Goal: Book appointment/travel/reservation

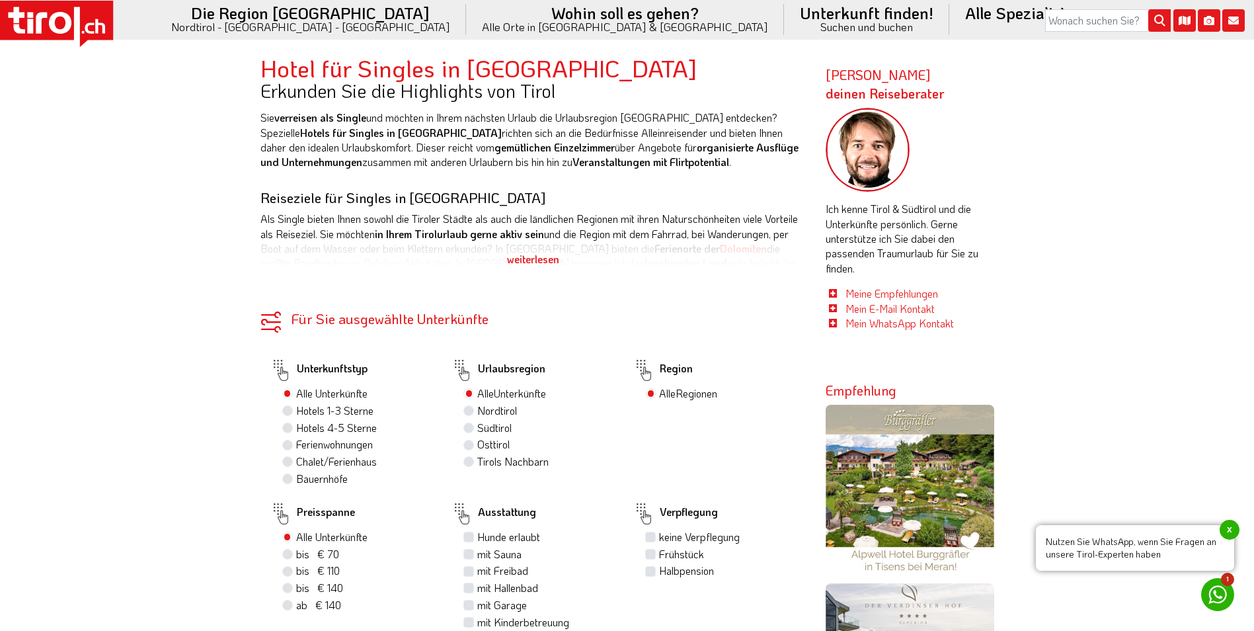
scroll to position [727, 0]
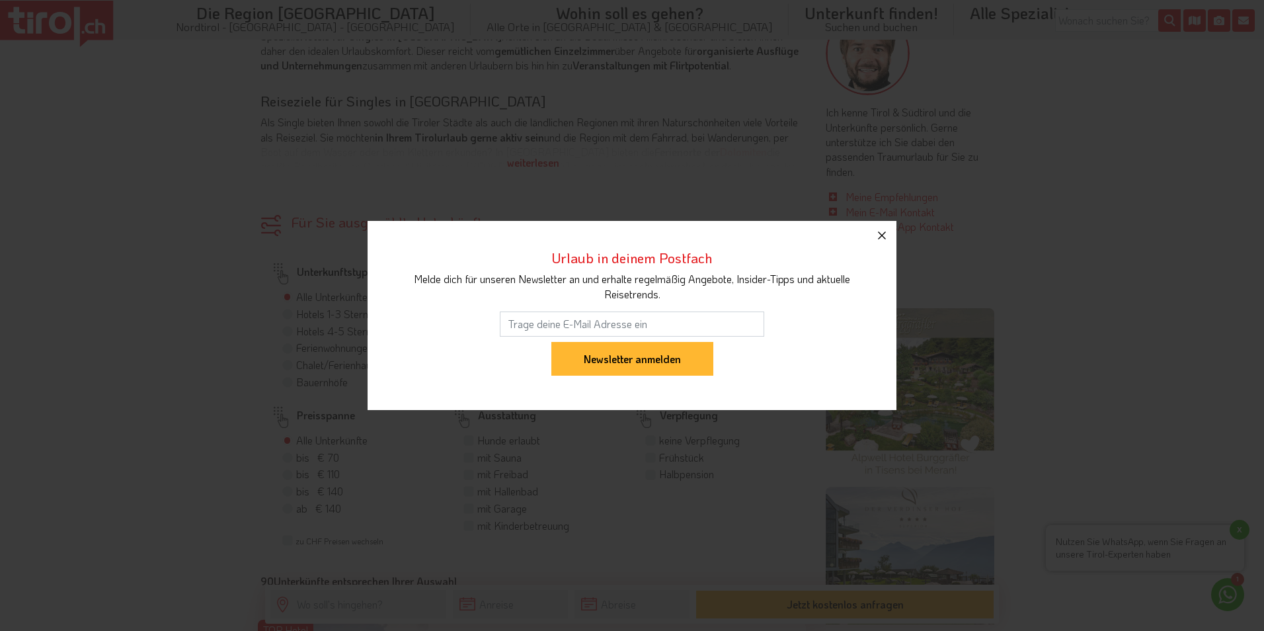
click at [885, 233] on icon "button" at bounding box center [882, 235] width 16 height 16
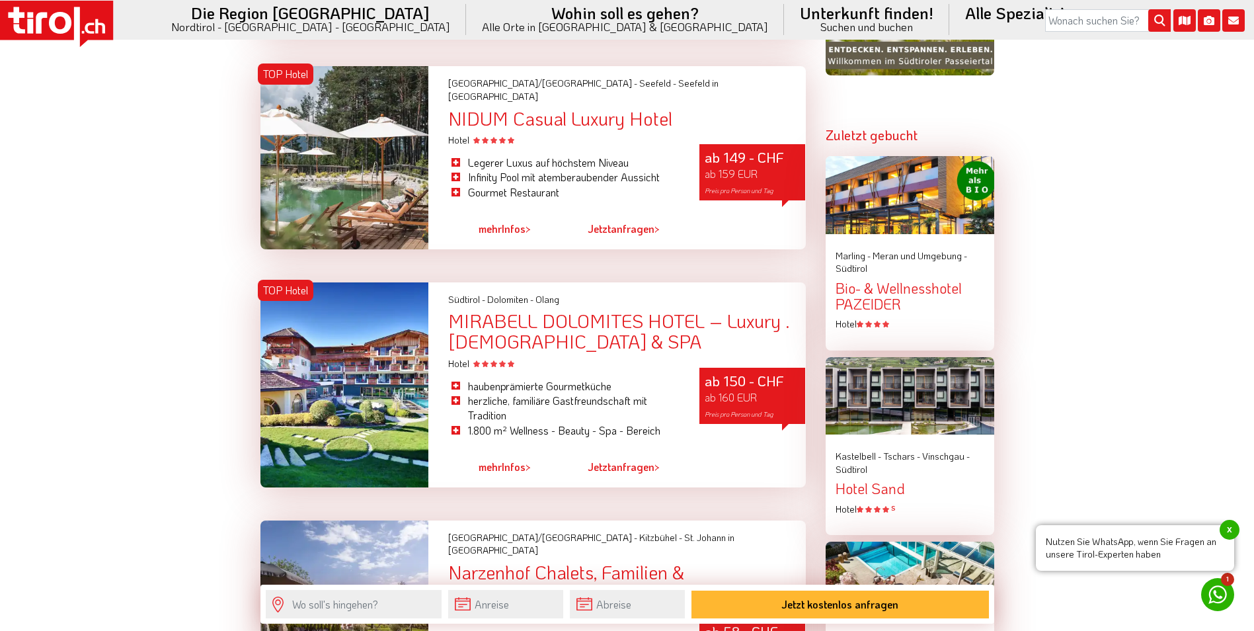
scroll to position [1520, 0]
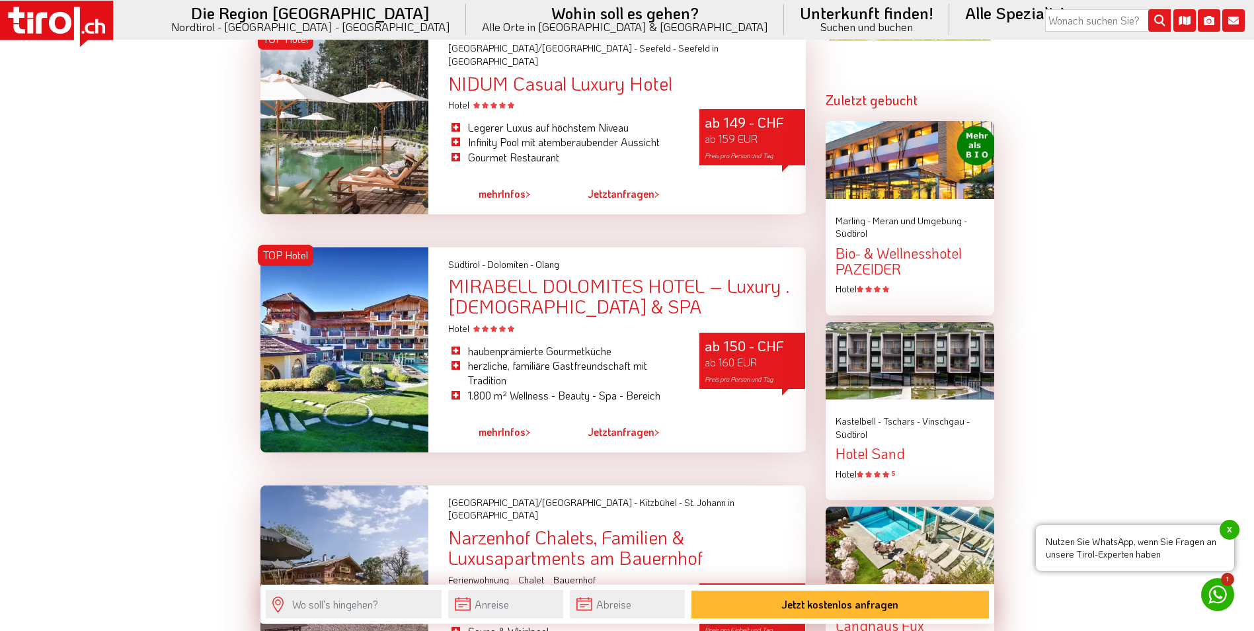
click at [884, 423] on span "Kastelbell - Tschars -" at bounding box center [877, 420] width 85 height 13
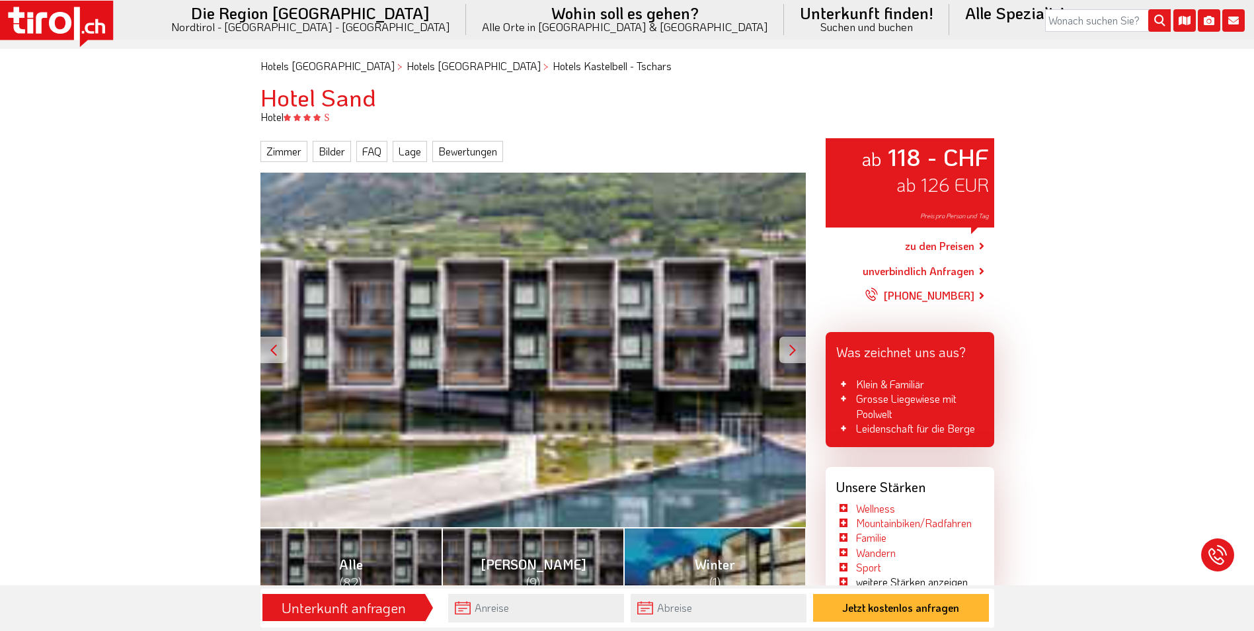
scroll to position [66, 0]
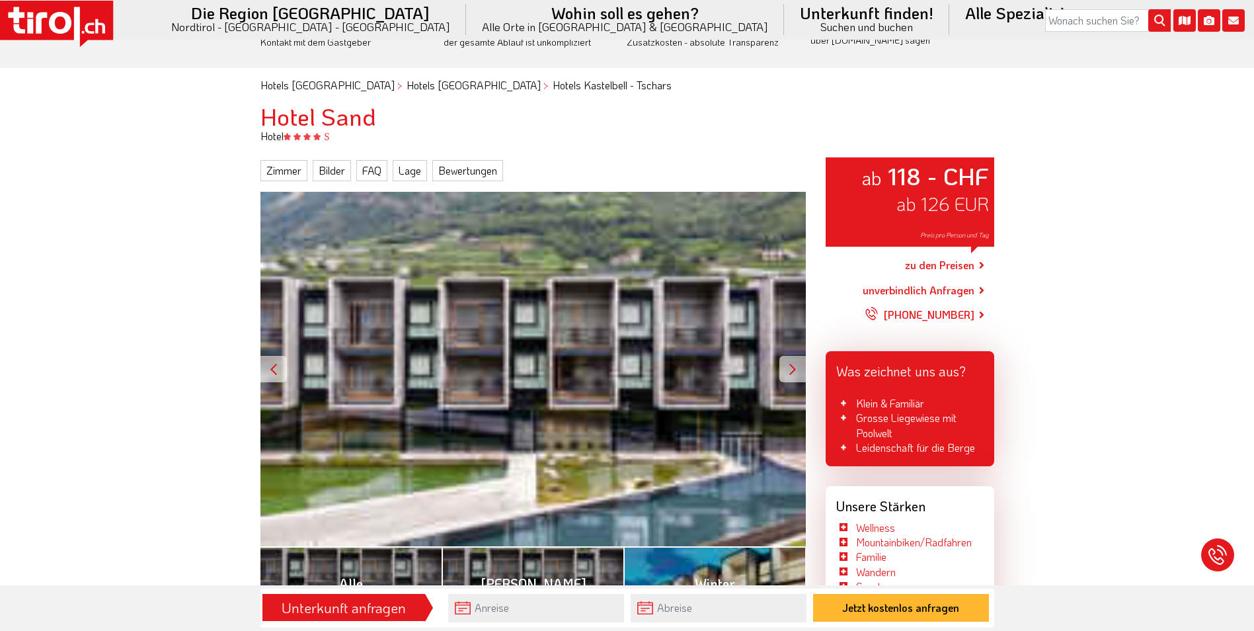
click at [504, 336] on div "ab 118 - CHF ab 126 EUR Preis pro Person und Tag" at bounding box center [532, 369] width 545 height 354
click at [790, 368] on div at bounding box center [792, 369] width 26 height 26
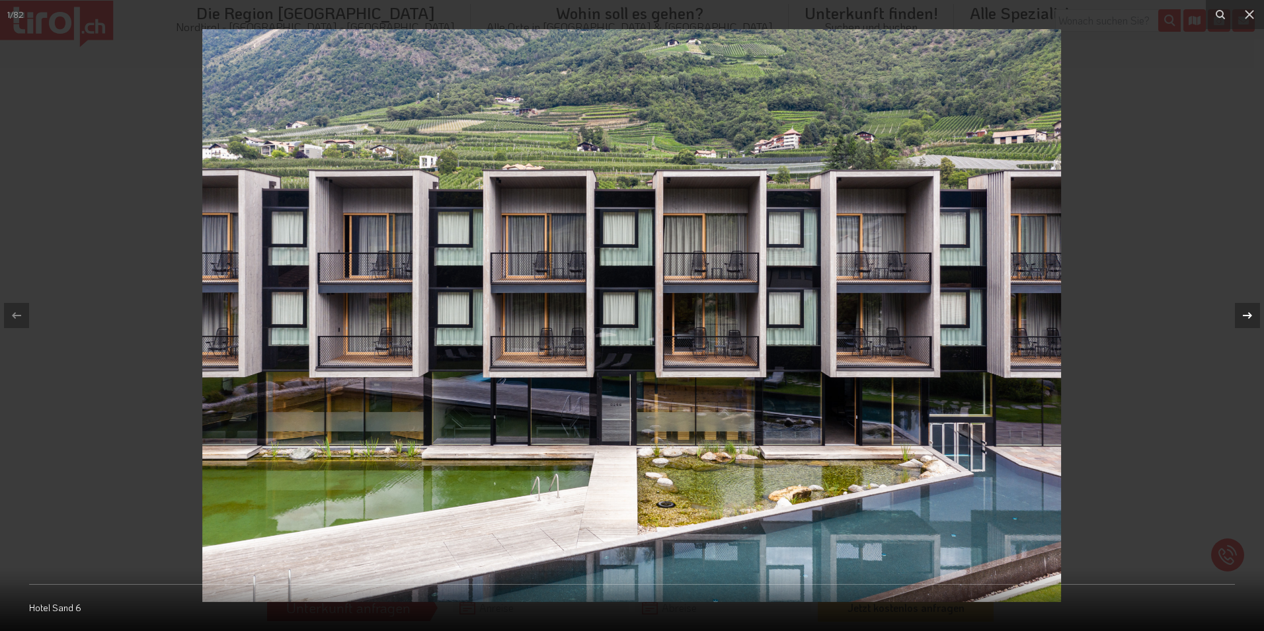
click at [1247, 308] on icon at bounding box center [1247, 315] width 16 height 16
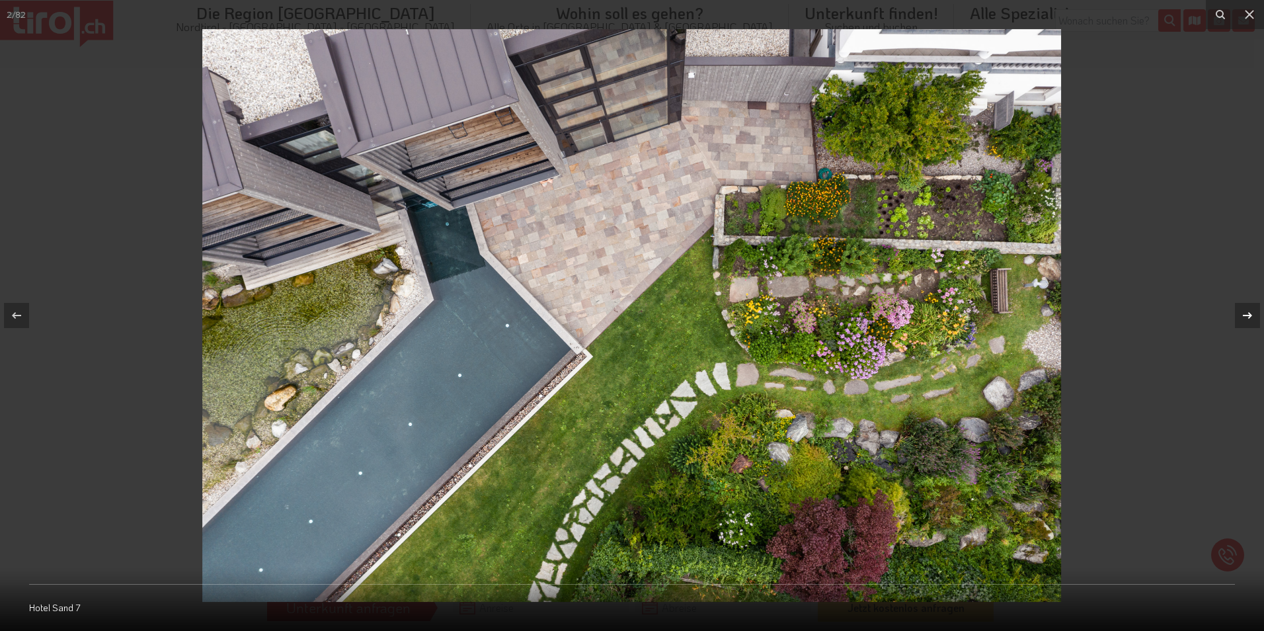
click at [1247, 308] on icon at bounding box center [1247, 315] width 16 height 16
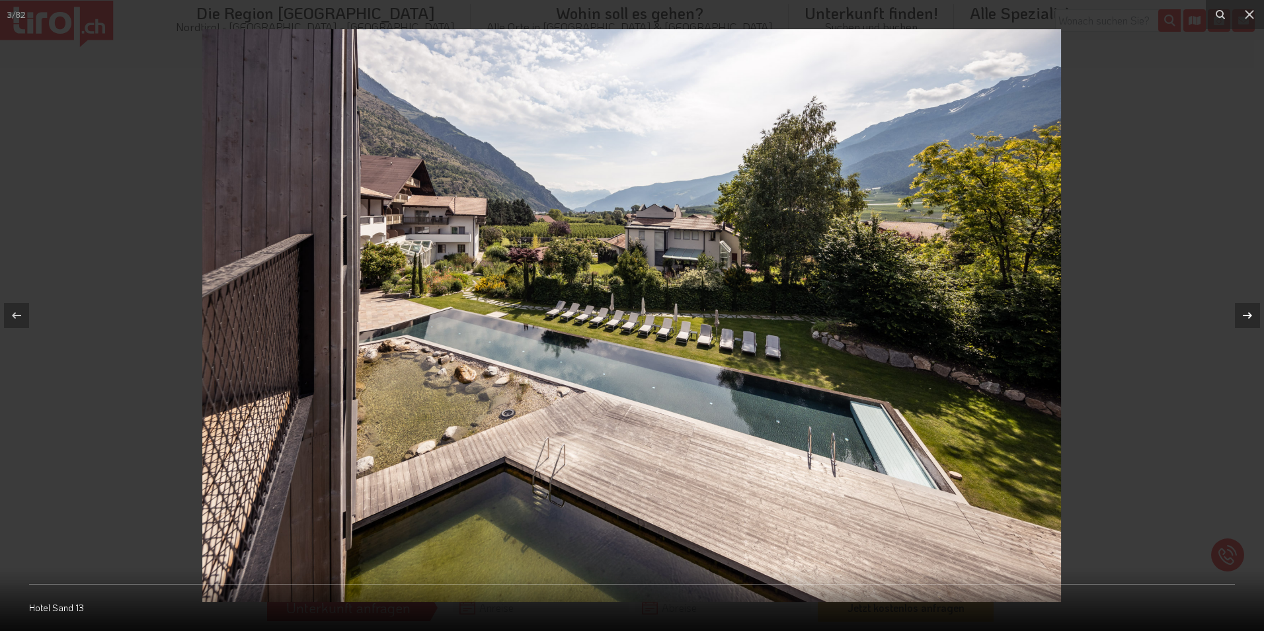
click at [1247, 308] on icon at bounding box center [1247, 315] width 16 height 16
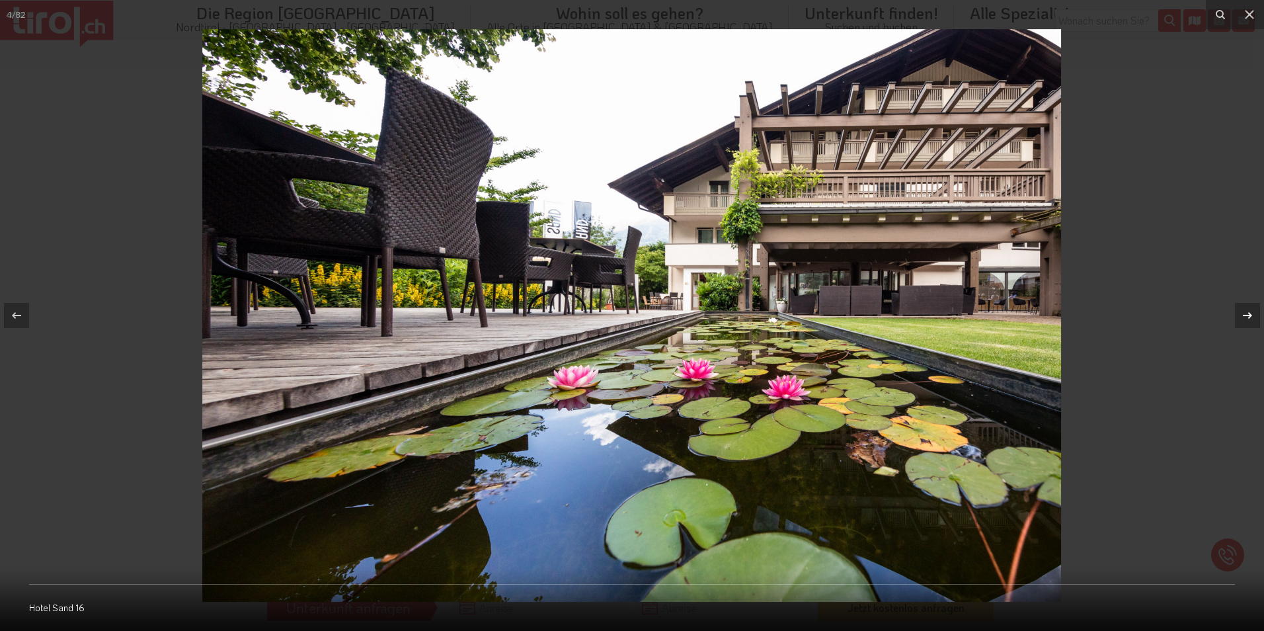
click at [1247, 308] on icon at bounding box center [1247, 315] width 16 height 16
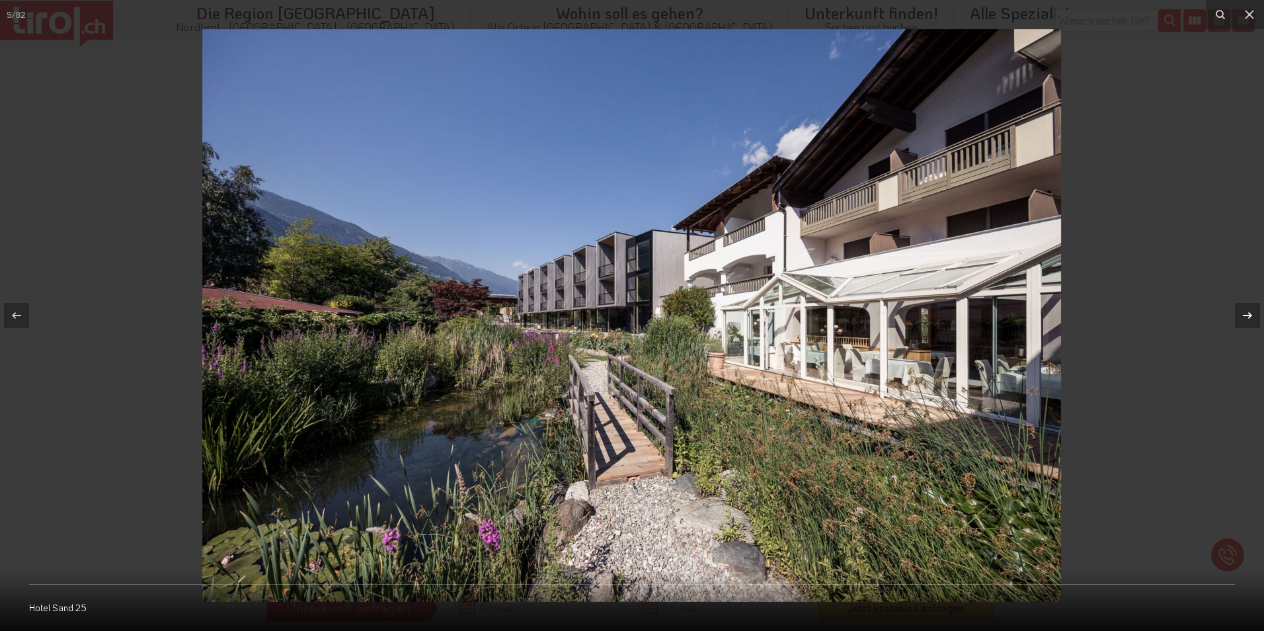
click at [1247, 308] on icon at bounding box center [1247, 315] width 16 height 16
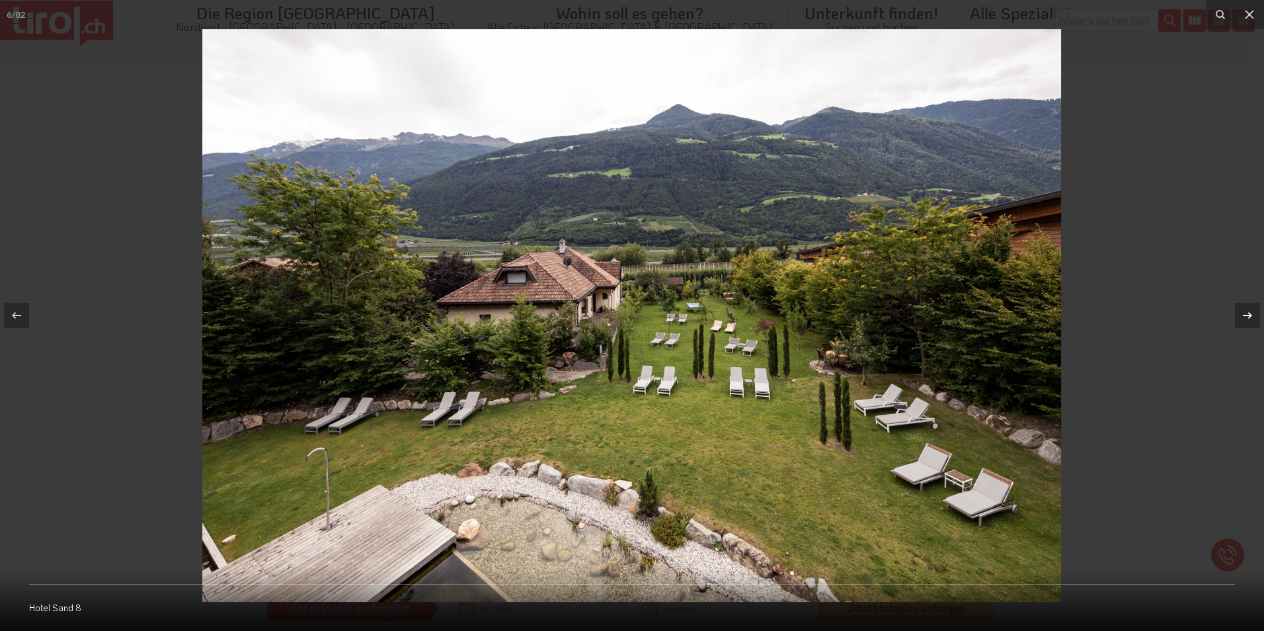
click at [1247, 308] on icon at bounding box center [1247, 315] width 16 height 16
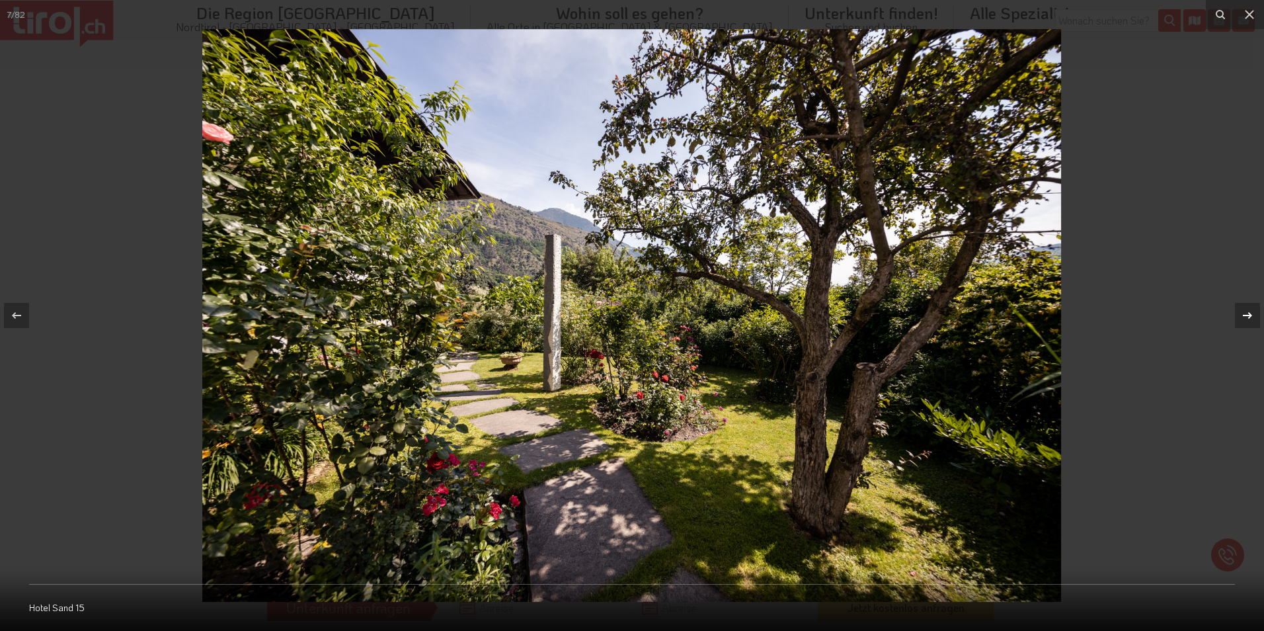
click at [1247, 308] on icon at bounding box center [1247, 315] width 16 height 16
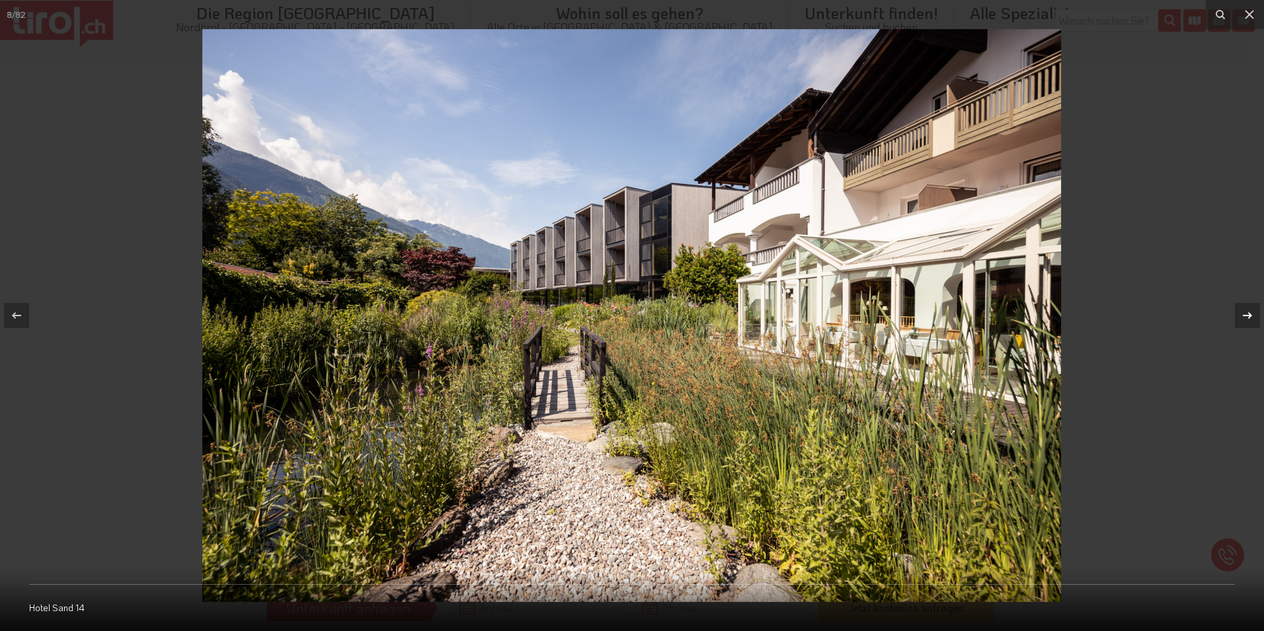
click at [1247, 308] on icon at bounding box center [1247, 315] width 16 height 16
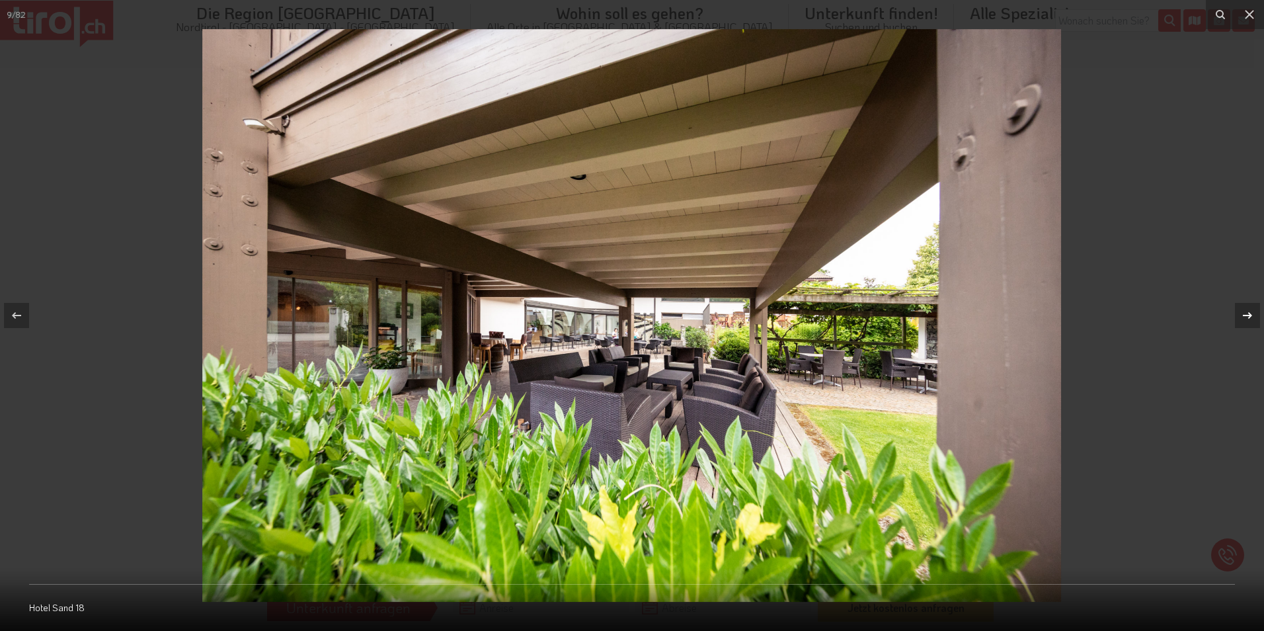
click at [1247, 308] on icon at bounding box center [1247, 315] width 16 height 16
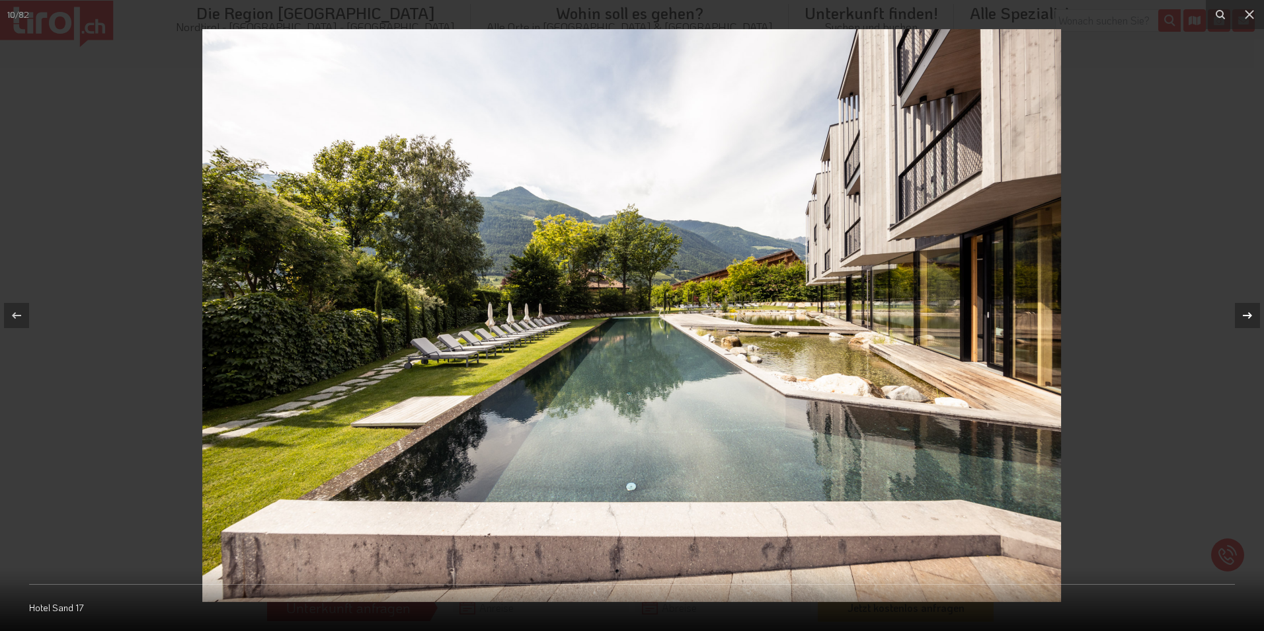
click at [1247, 308] on icon at bounding box center [1247, 315] width 16 height 16
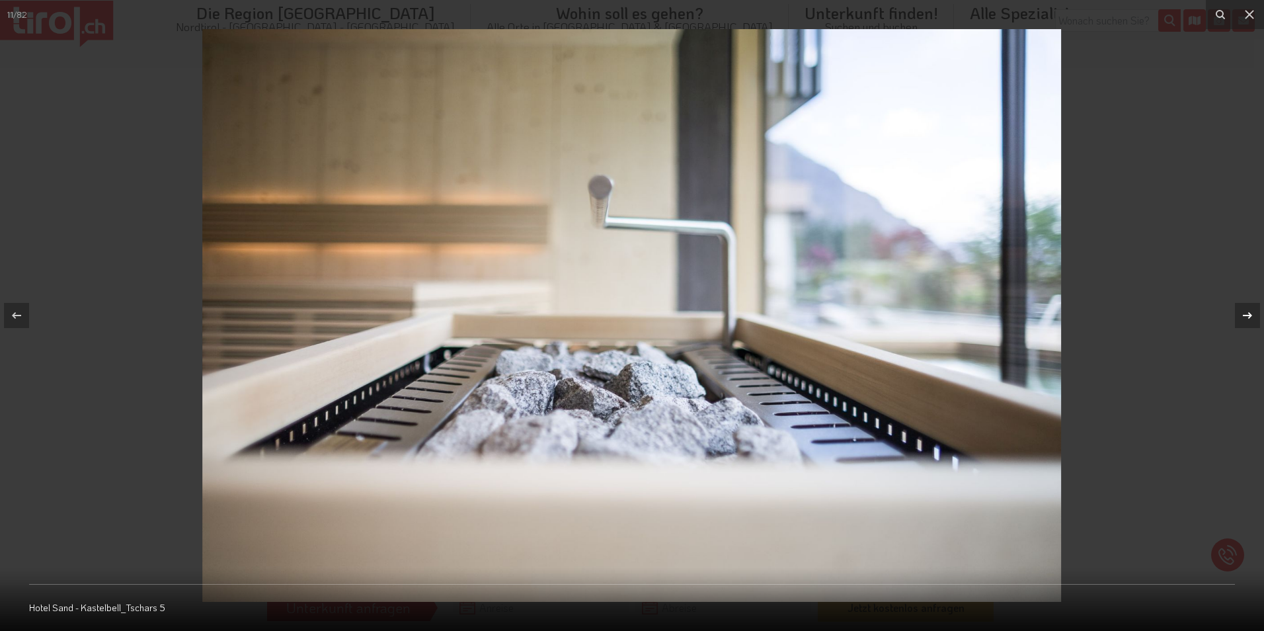
click at [1247, 308] on icon at bounding box center [1247, 315] width 16 height 16
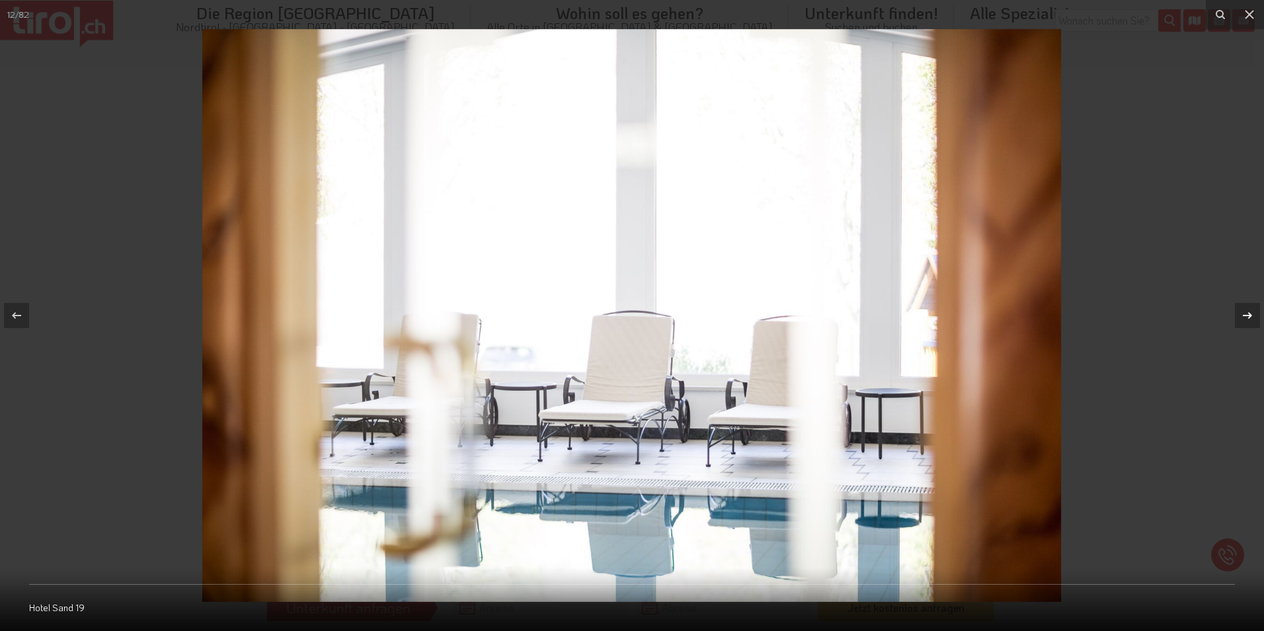
click at [1247, 308] on icon at bounding box center [1247, 315] width 16 height 16
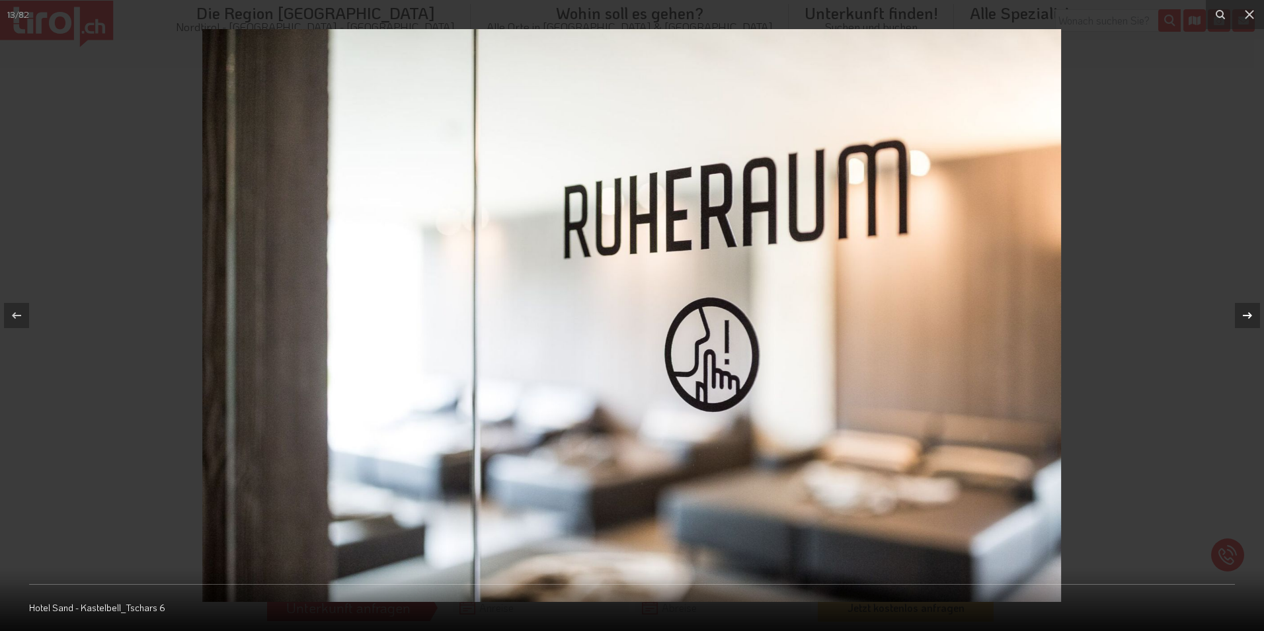
click at [1247, 308] on icon at bounding box center [1247, 315] width 16 height 16
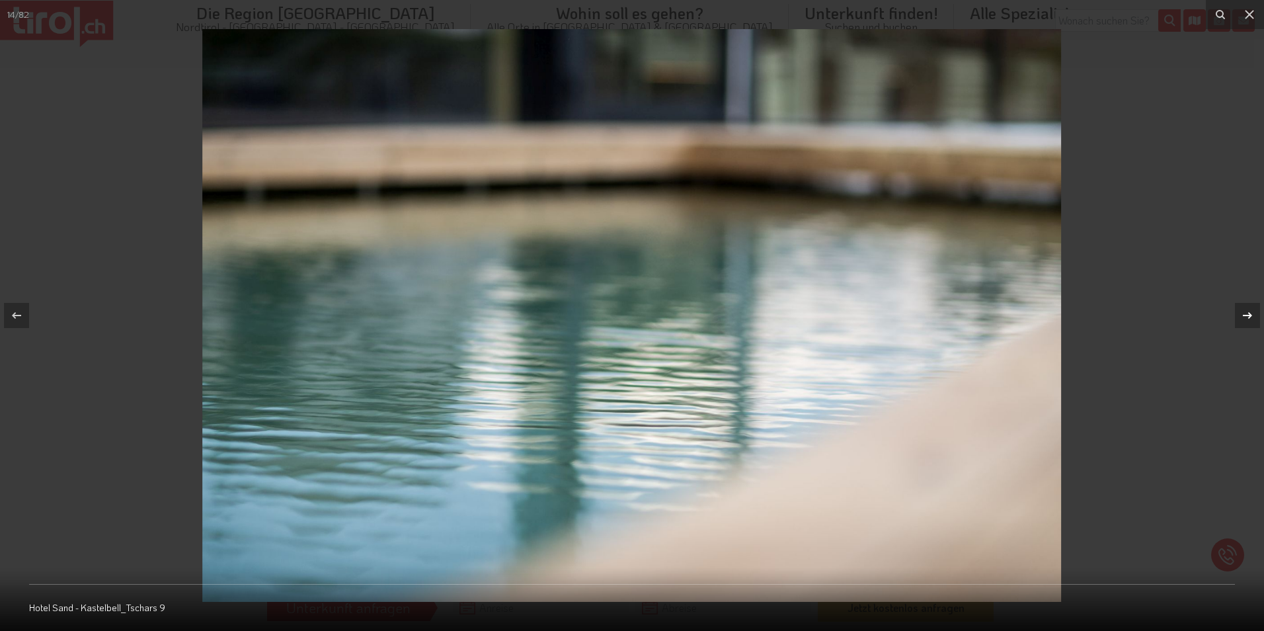
click at [1247, 308] on icon at bounding box center [1247, 315] width 16 height 16
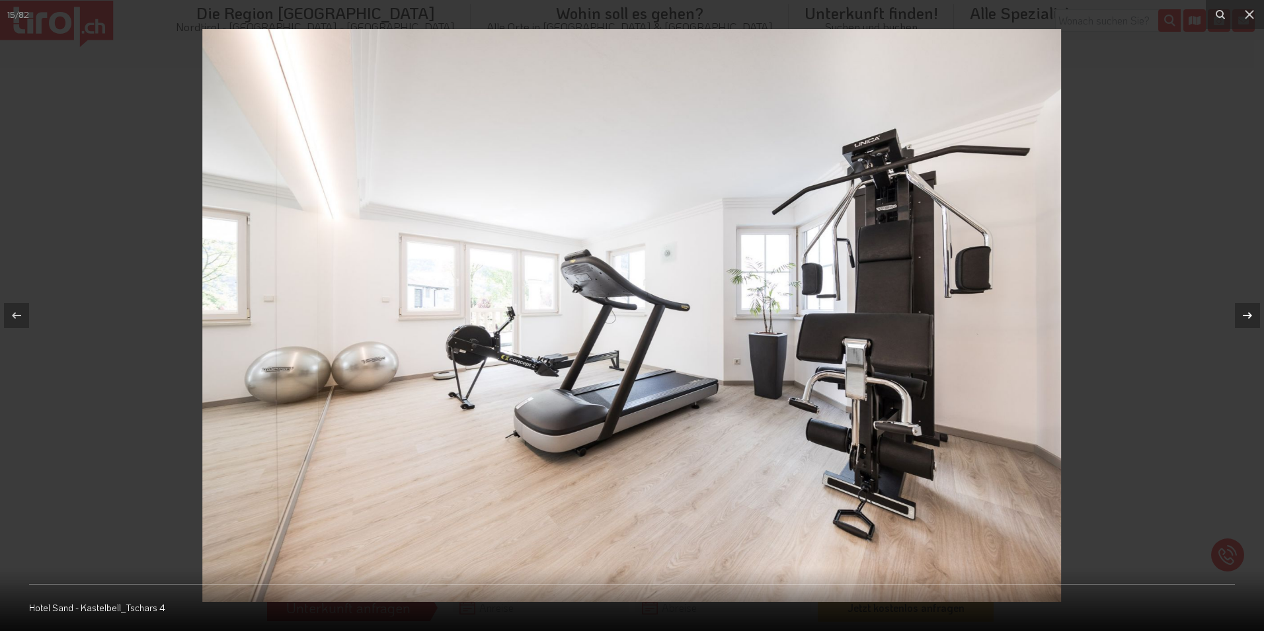
click at [1247, 308] on icon at bounding box center [1247, 315] width 16 height 16
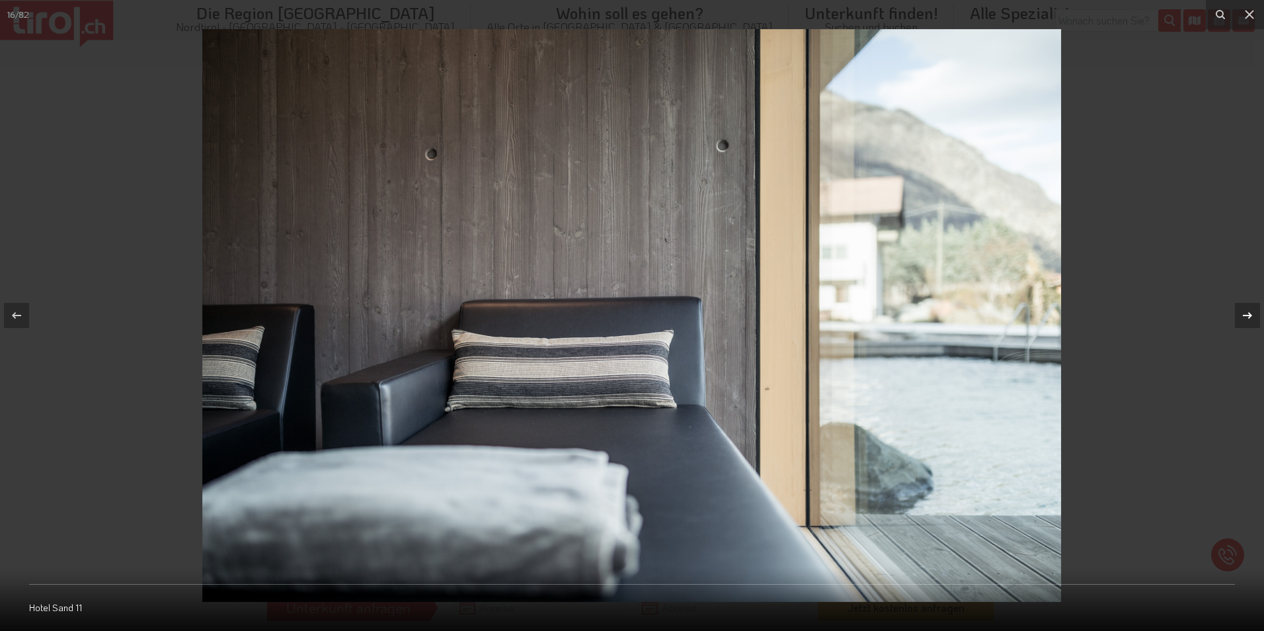
click at [1247, 308] on icon at bounding box center [1247, 315] width 16 height 16
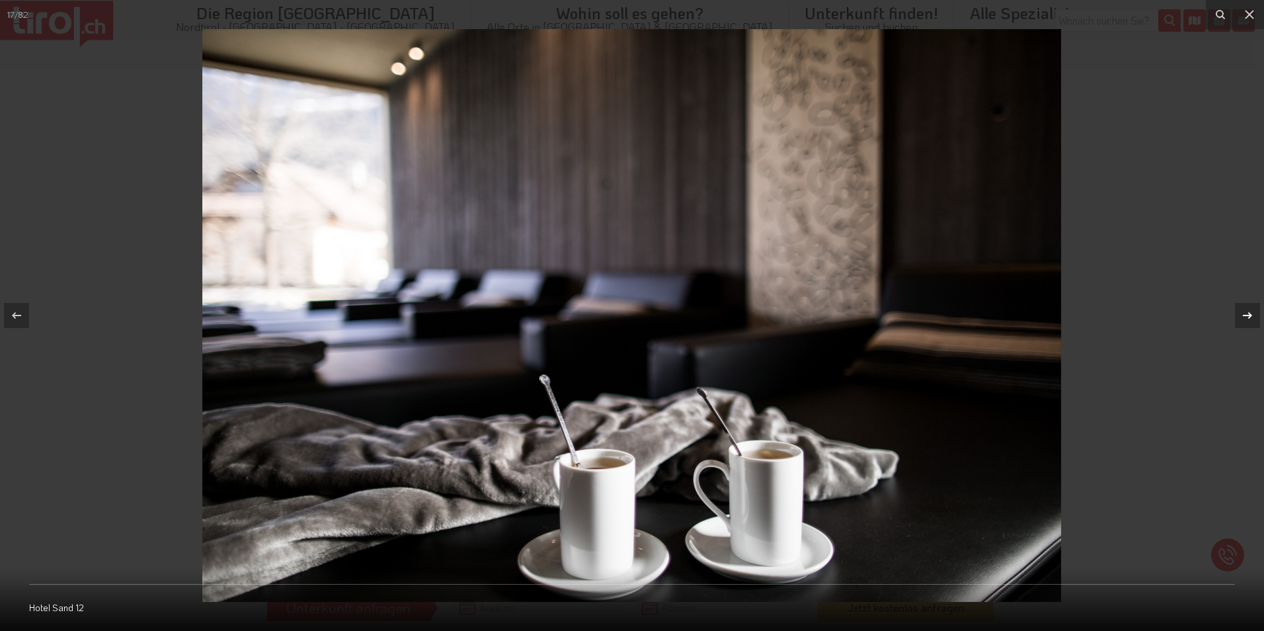
click at [1247, 308] on icon at bounding box center [1247, 315] width 16 height 16
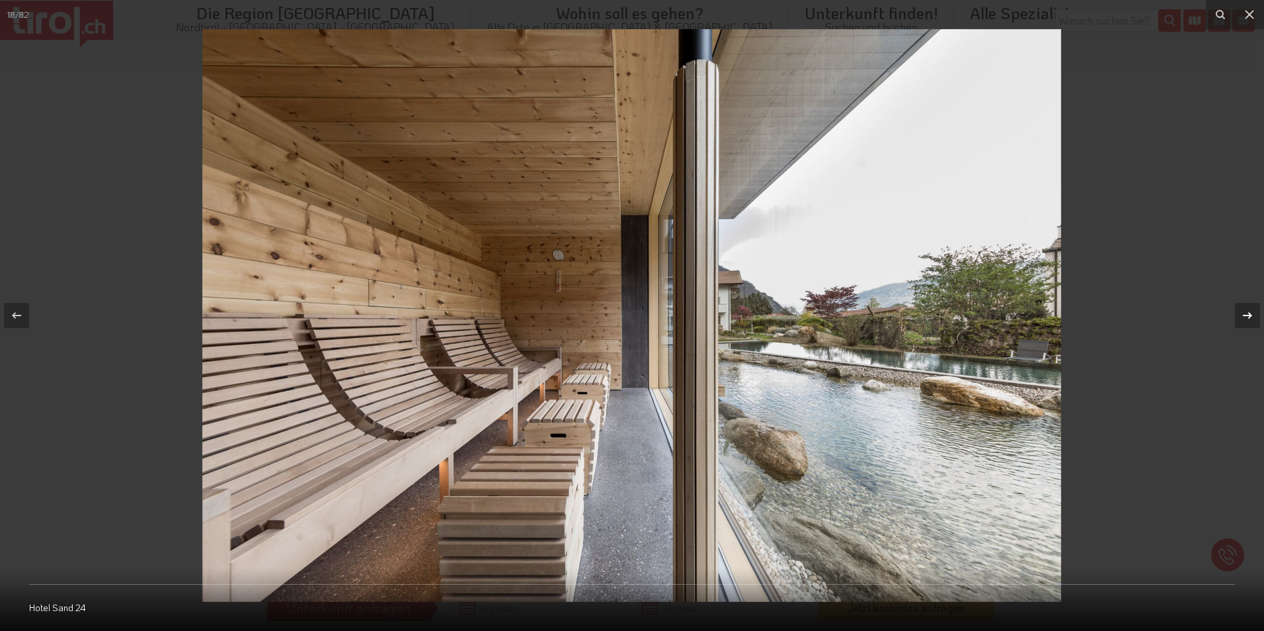
click at [1247, 308] on icon at bounding box center [1247, 315] width 16 height 16
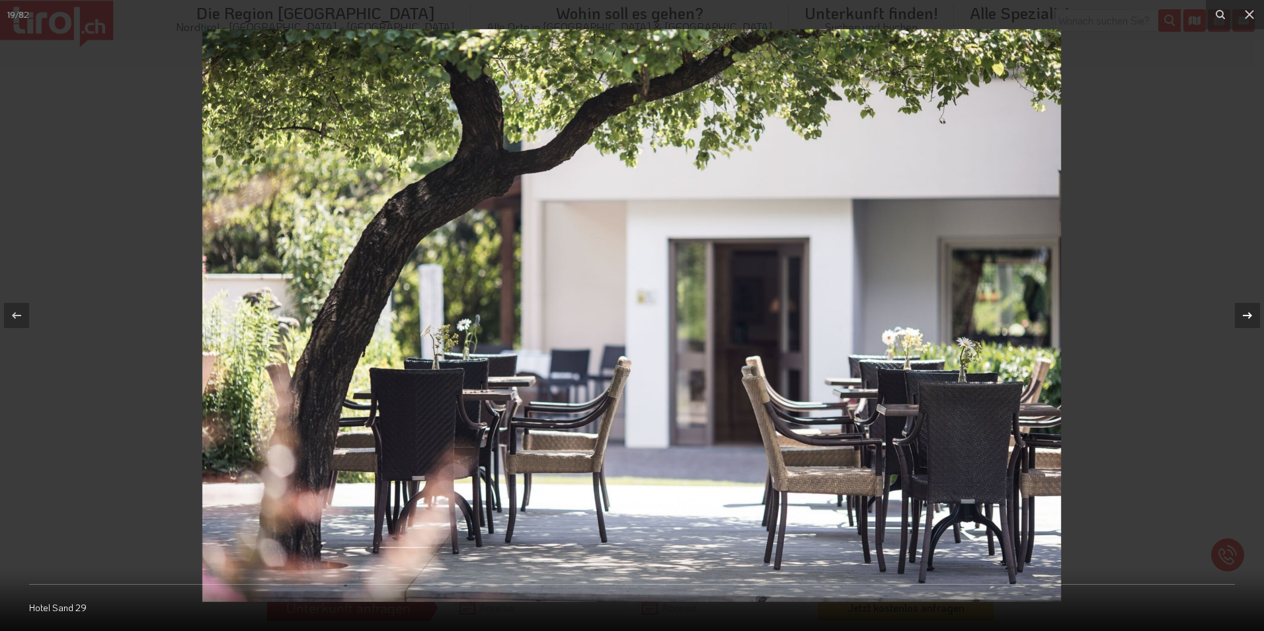
click at [1247, 308] on icon at bounding box center [1247, 315] width 16 height 16
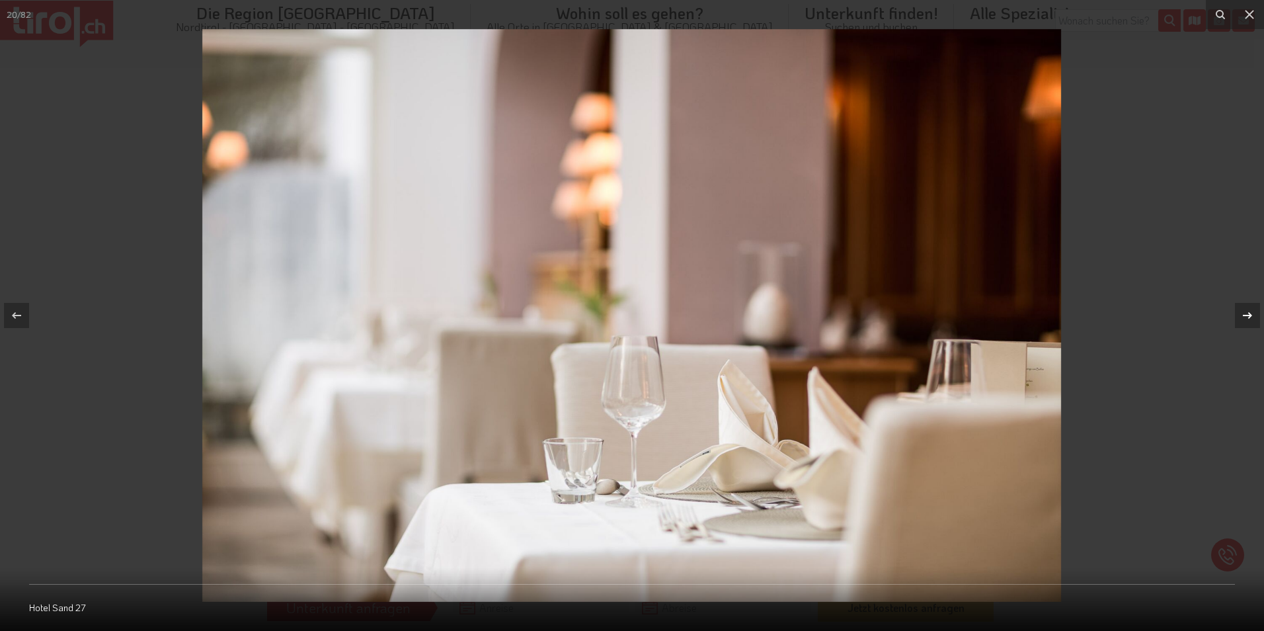
click at [1247, 308] on icon at bounding box center [1247, 315] width 16 height 16
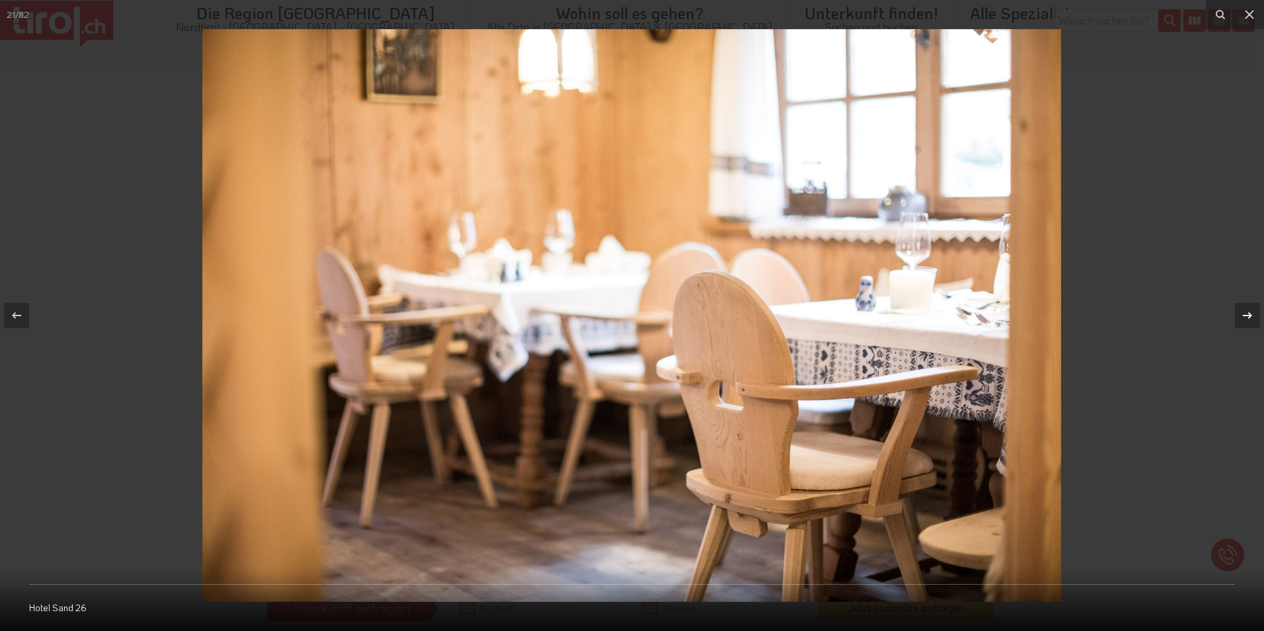
click at [1247, 308] on icon at bounding box center [1247, 315] width 16 height 16
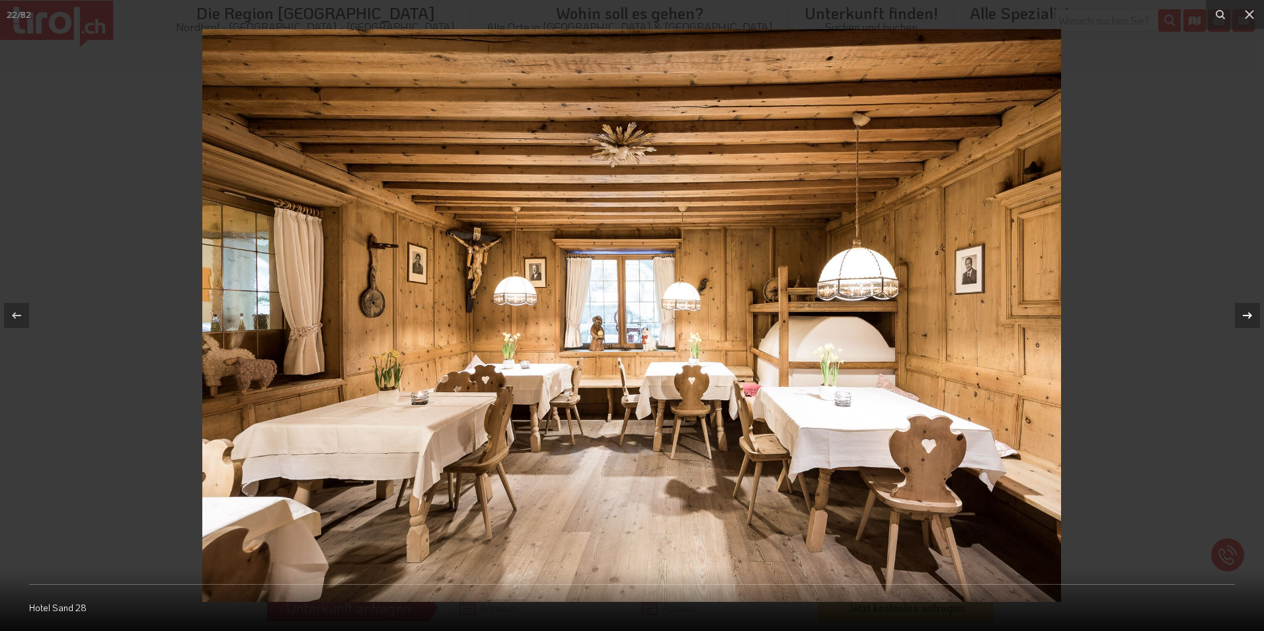
click at [1247, 308] on icon at bounding box center [1247, 315] width 16 height 16
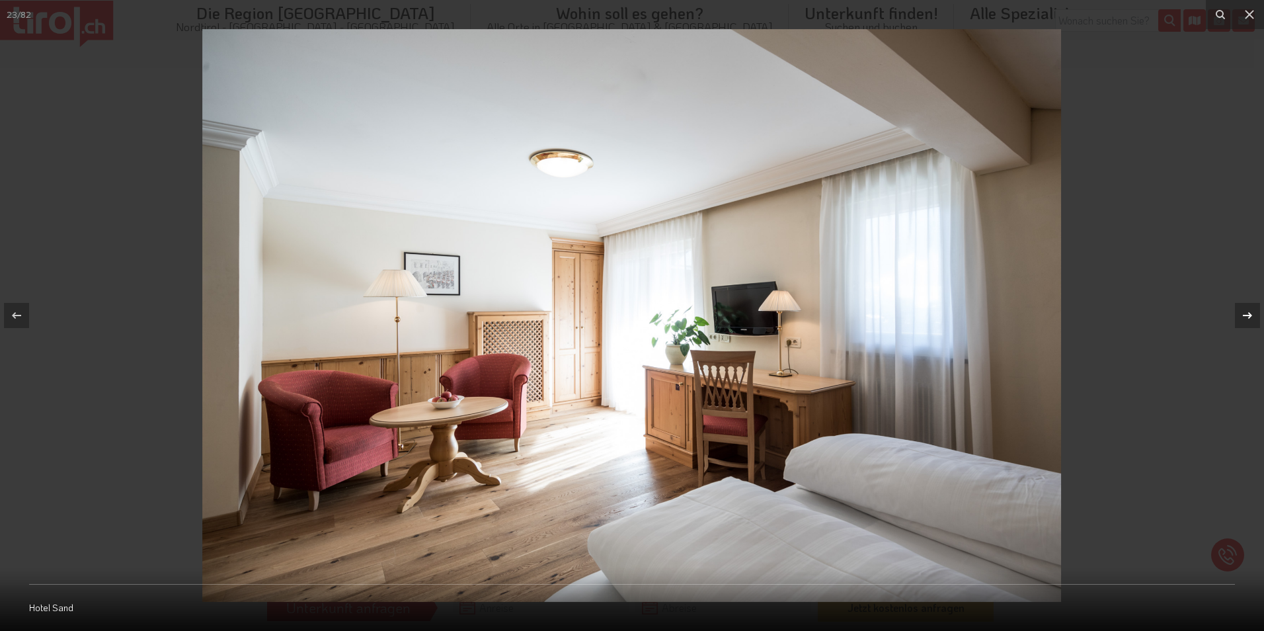
click at [1247, 308] on icon at bounding box center [1247, 315] width 16 height 16
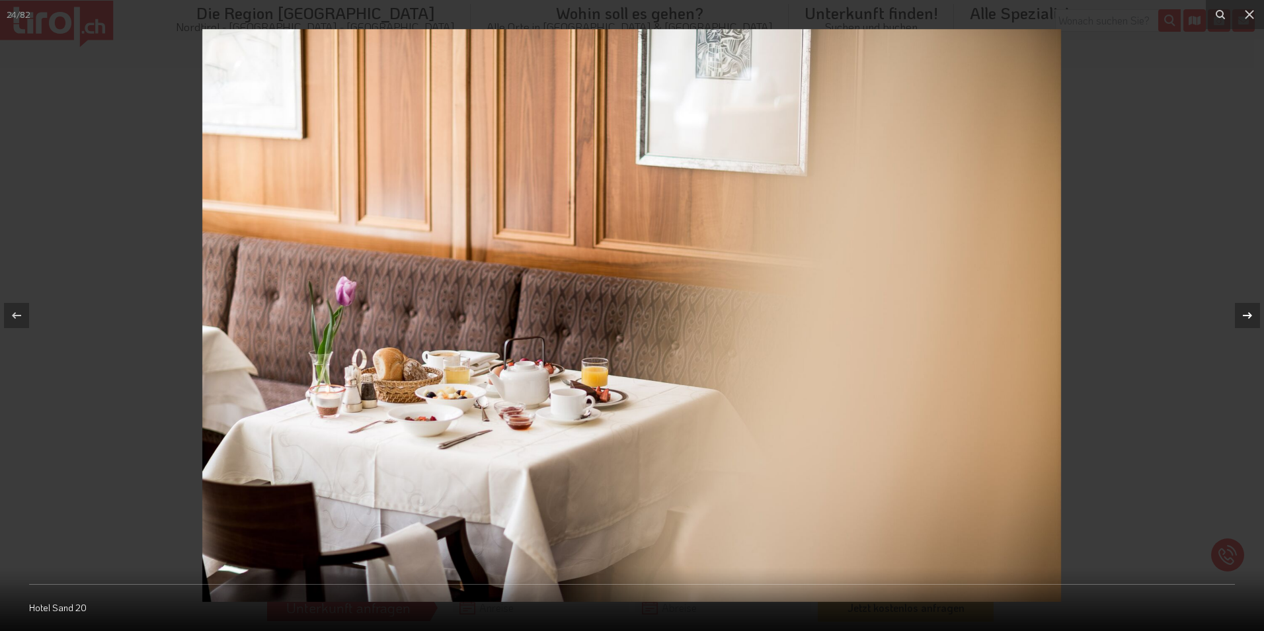
click at [1247, 308] on icon at bounding box center [1247, 315] width 16 height 16
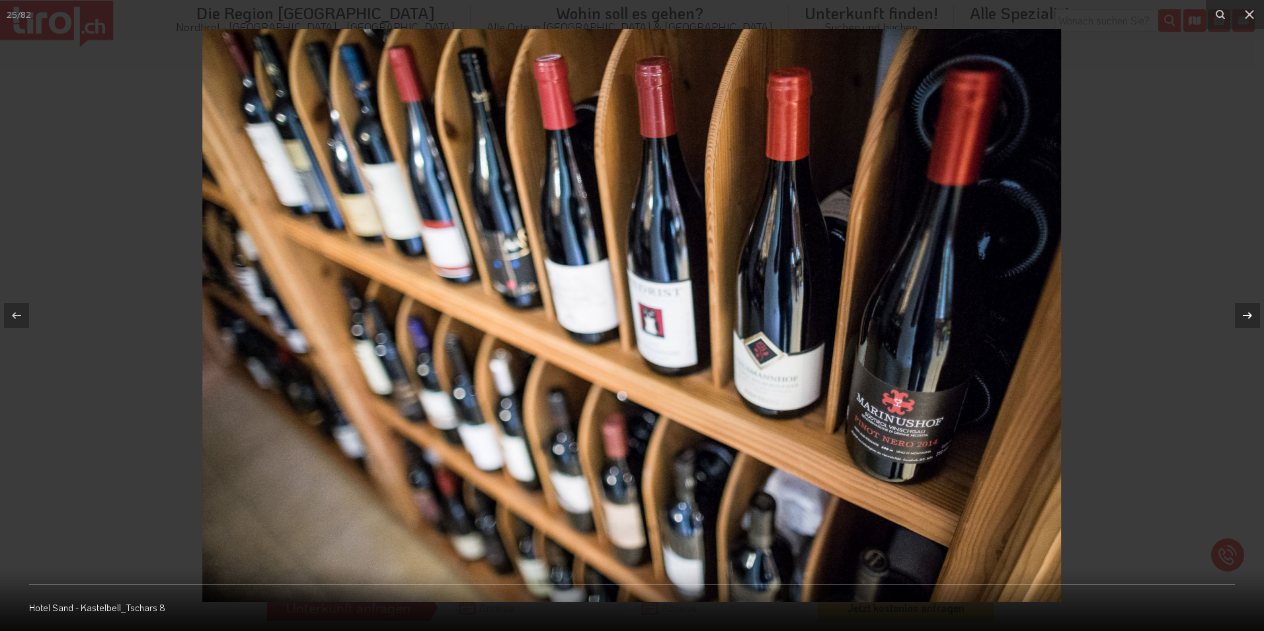
click at [1247, 308] on icon at bounding box center [1247, 315] width 16 height 16
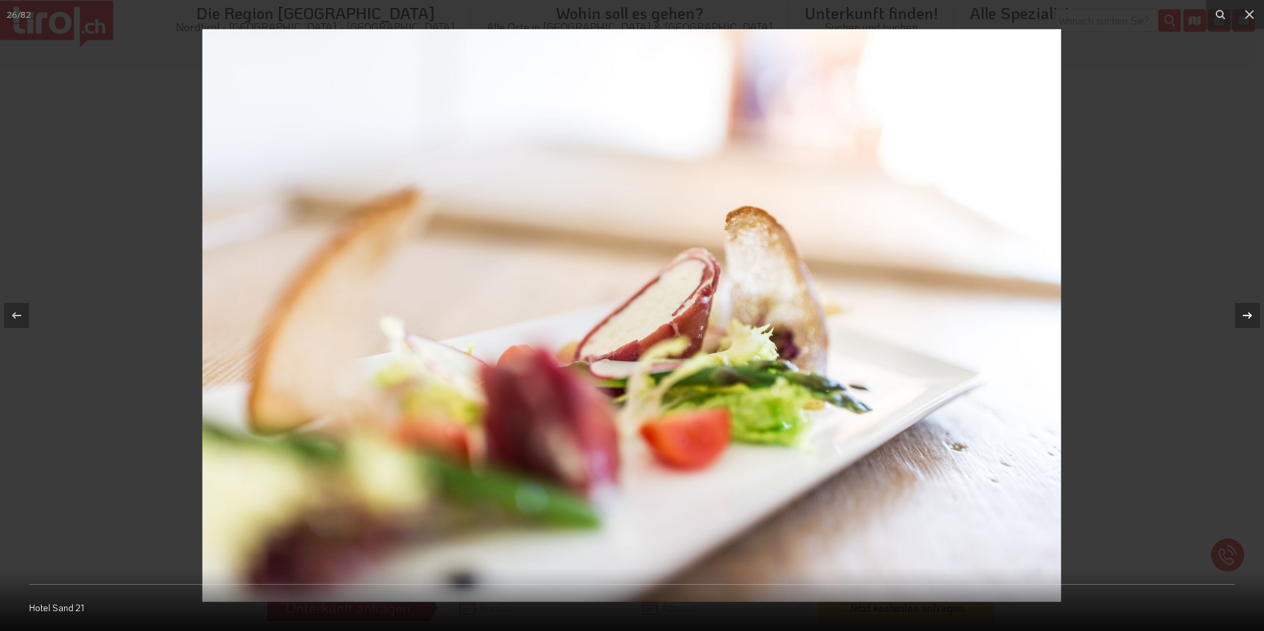
click at [1247, 308] on icon at bounding box center [1247, 315] width 16 height 16
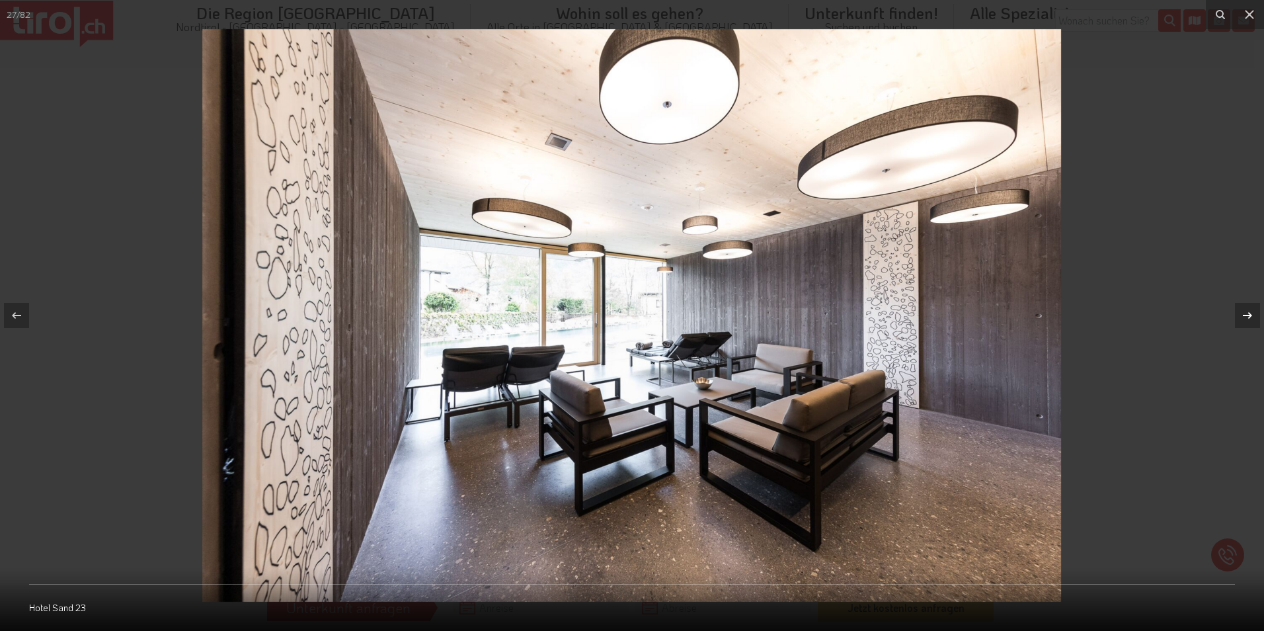
click at [1247, 308] on icon at bounding box center [1247, 315] width 16 height 16
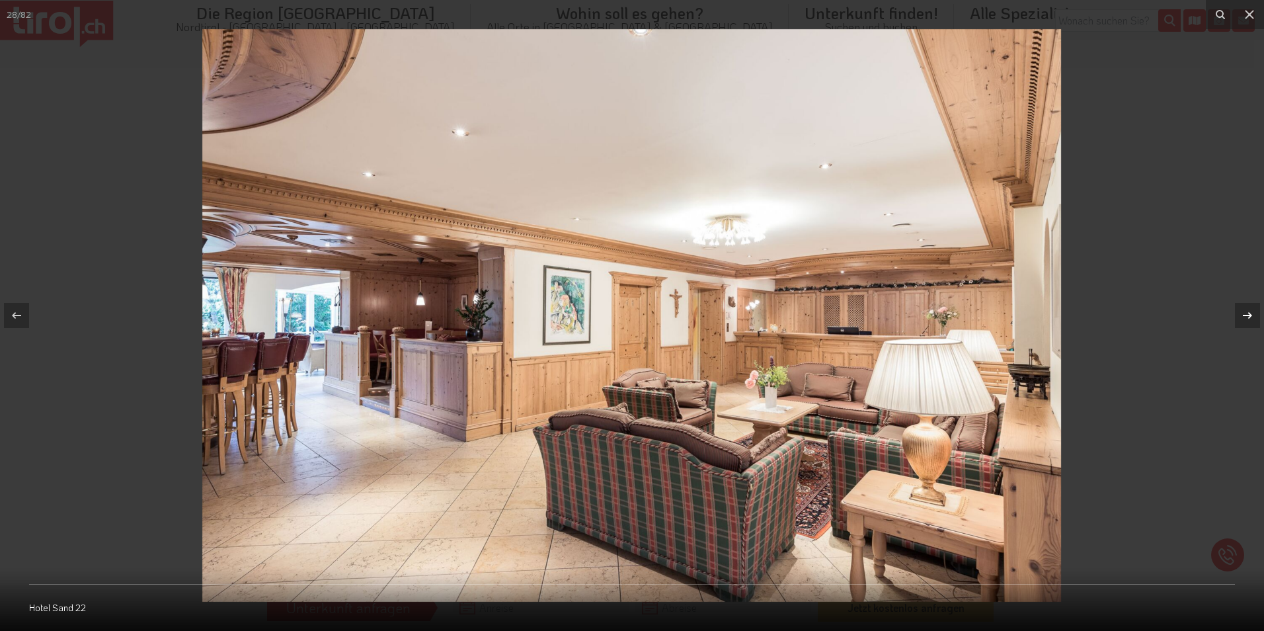
click at [1247, 308] on icon at bounding box center [1247, 315] width 16 height 16
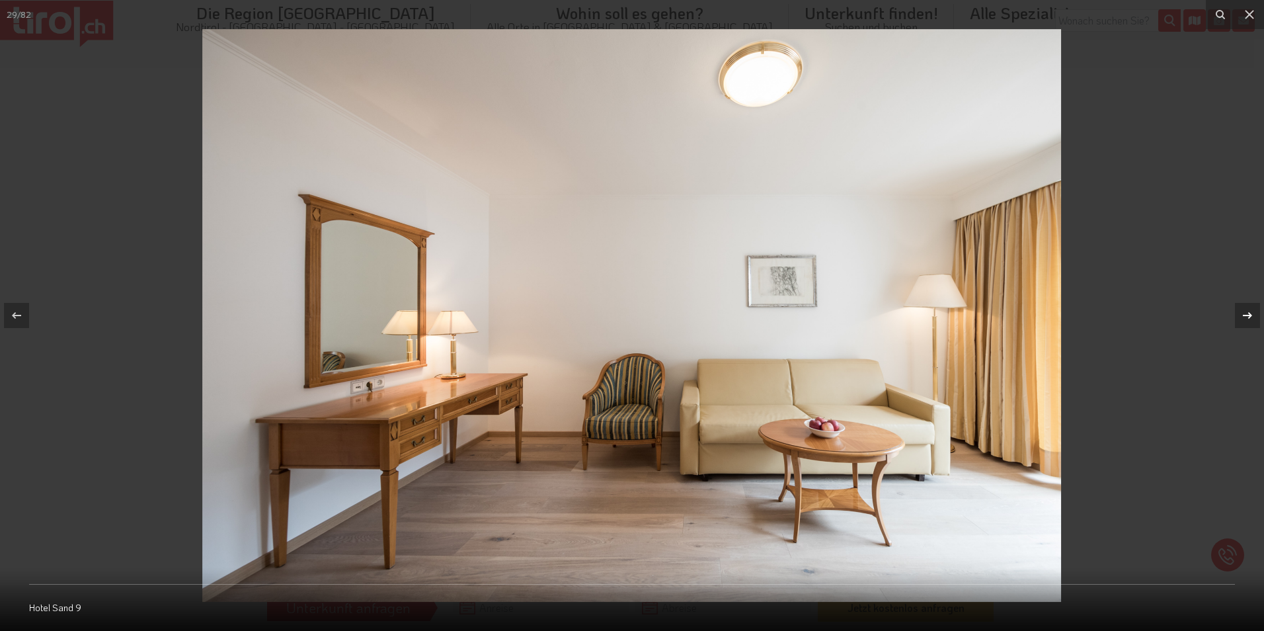
click at [1247, 308] on icon at bounding box center [1247, 315] width 16 height 16
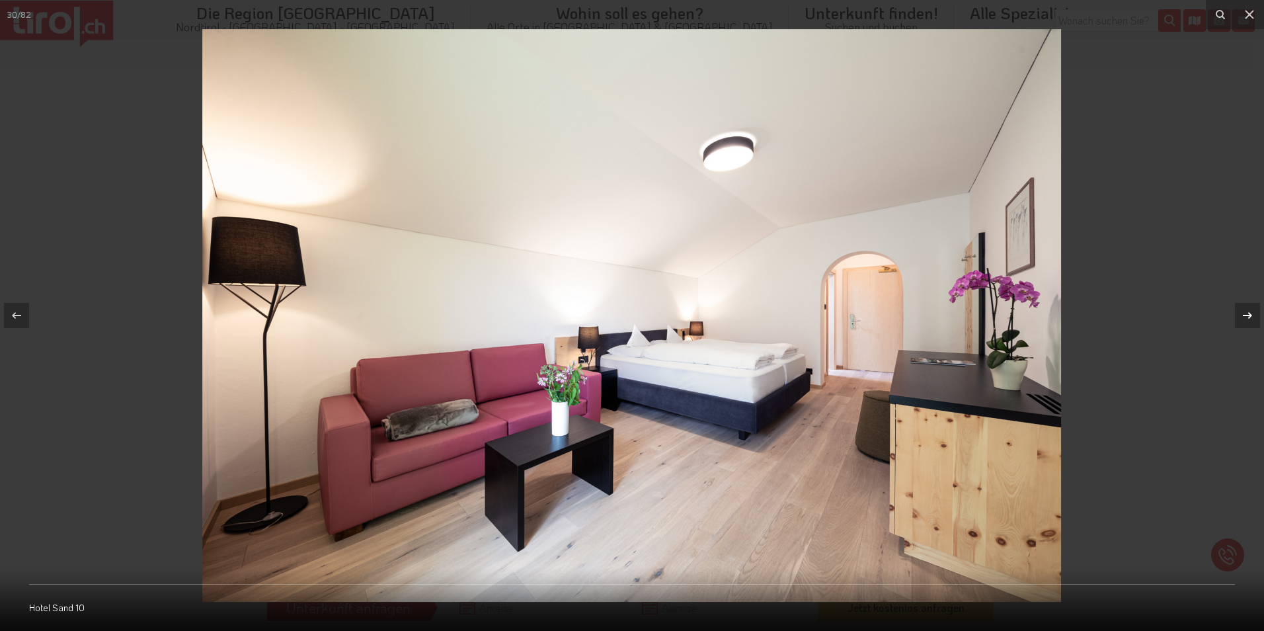
click at [1247, 308] on icon at bounding box center [1247, 315] width 16 height 16
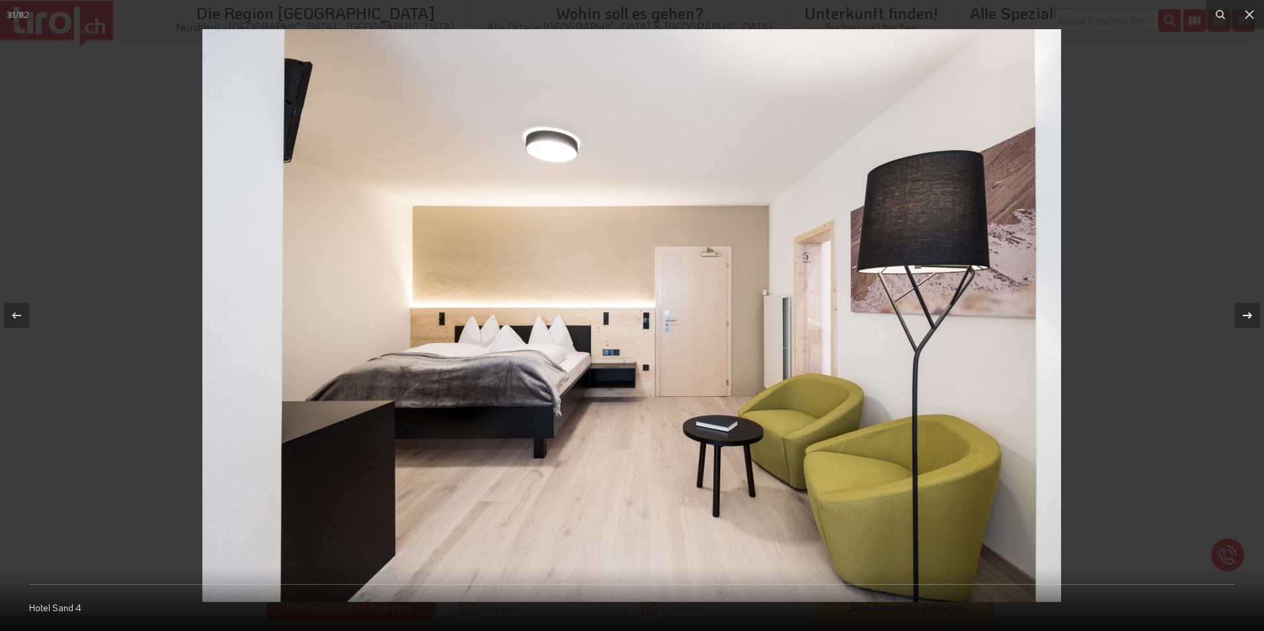
click at [1247, 308] on icon at bounding box center [1247, 315] width 16 height 16
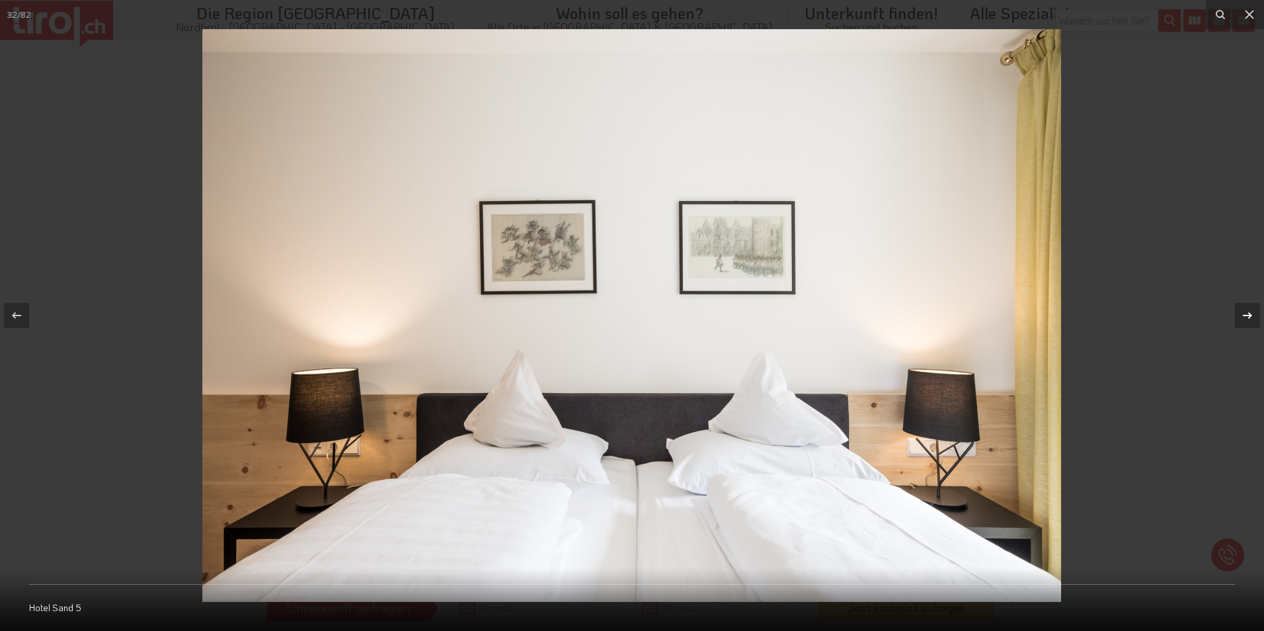
click at [1247, 308] on icon at bounding box center [1247, 315] width 16 height 16
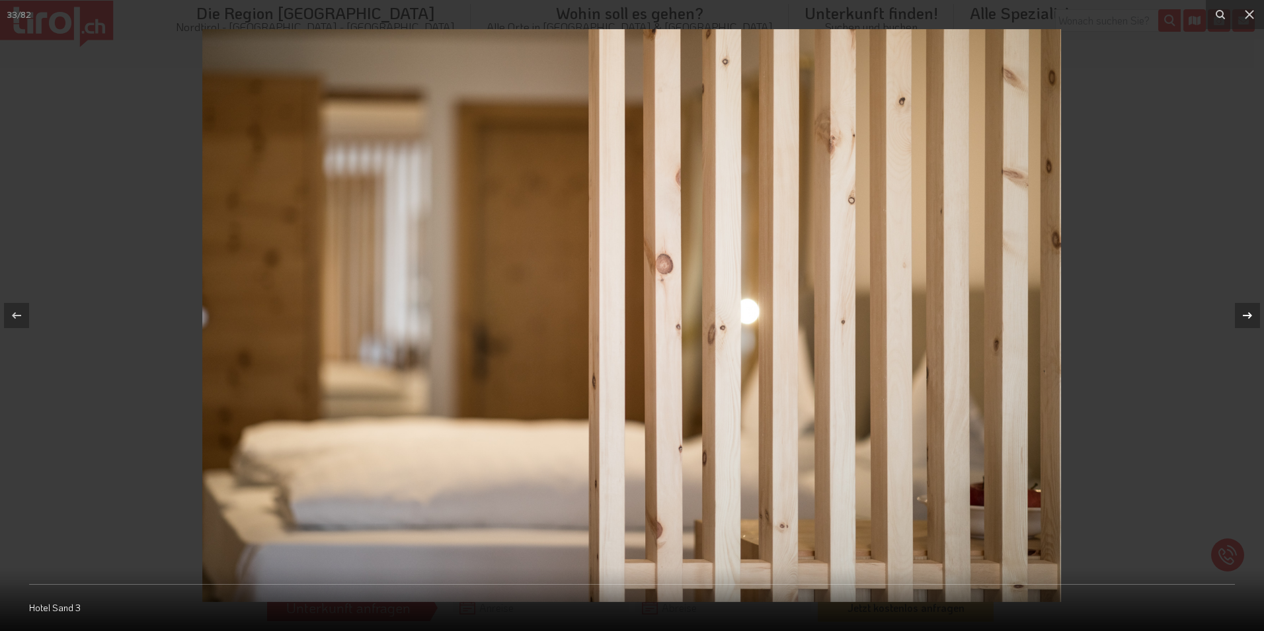
click at [1247, 308] on icon at bounding box center [1247, 315] width 16 height 16
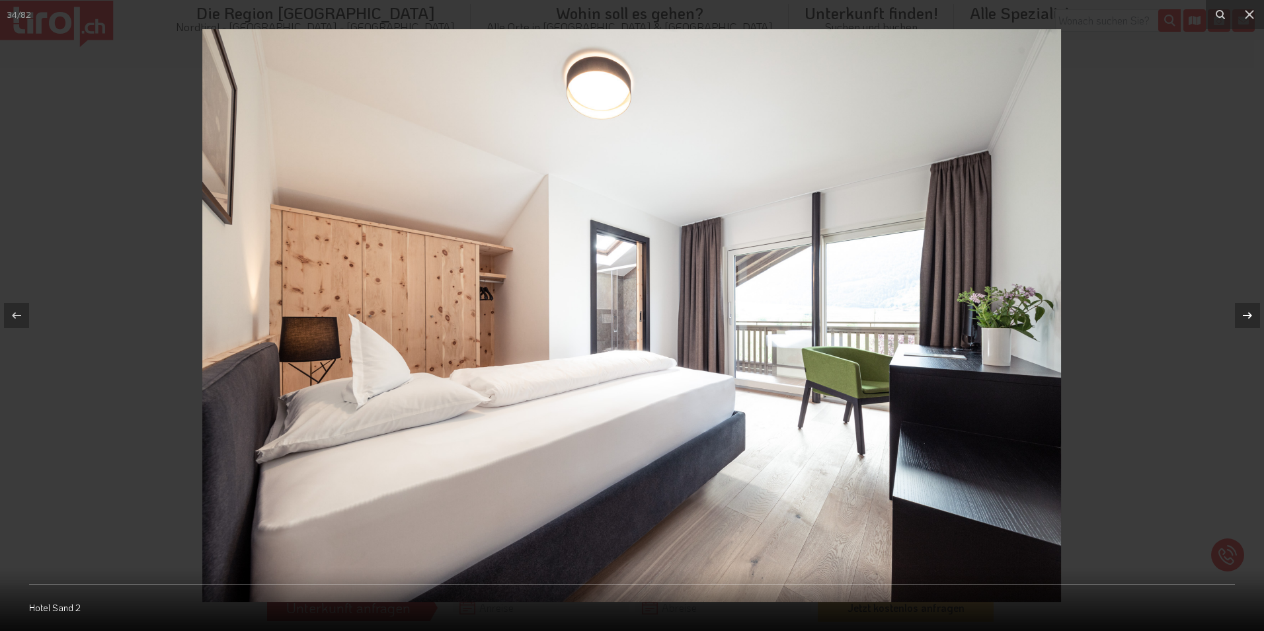
click at [1247, 308] on icon at bounding box center [1247, 315] width 16 height 16
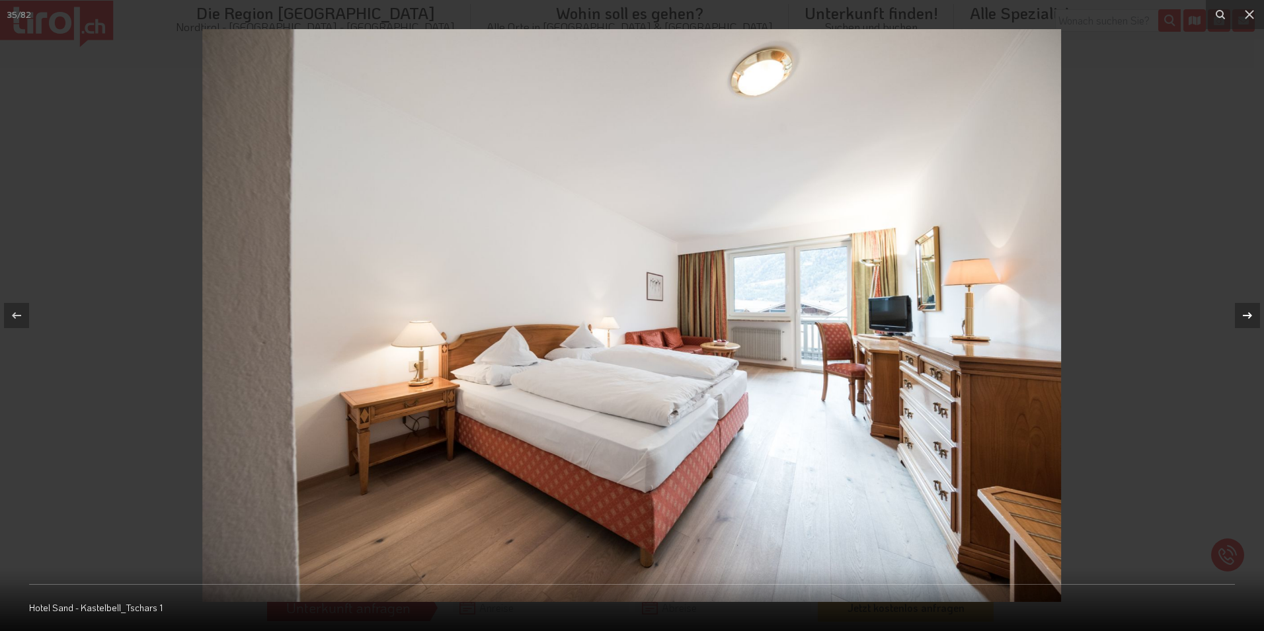
click at [1247, 308] on icon at bounding box center [1247, 315] width 16 height 16
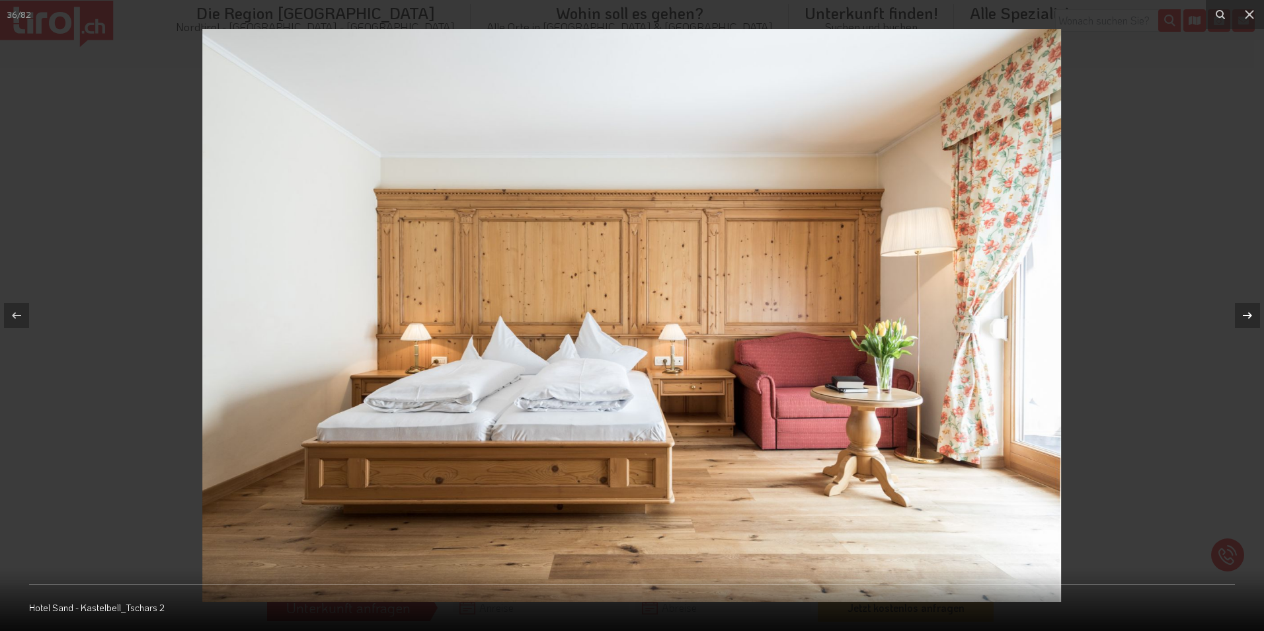
click at [1247, 308] on icon at bounding box center [1247, 315] width 16 height 16
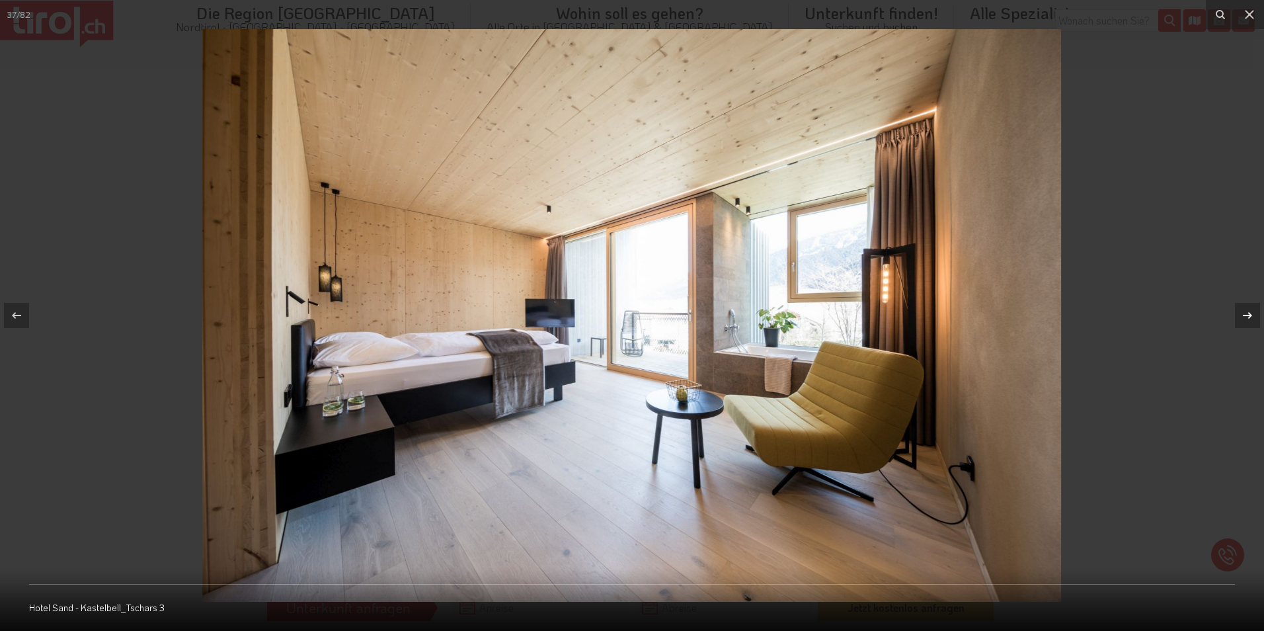
click at [1247, 308] on icon at bounding box center [1247, 315] width 16 height 16
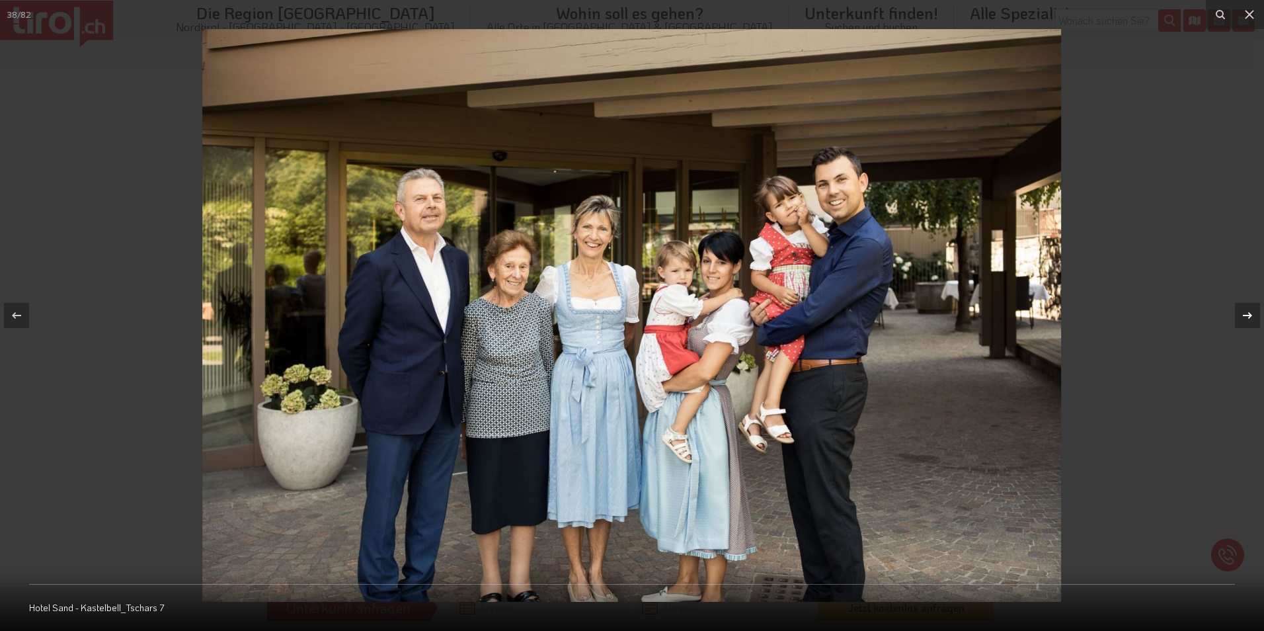
click at [1243, 311] on icon at bounding box center [1247, 315] width 16 height 16
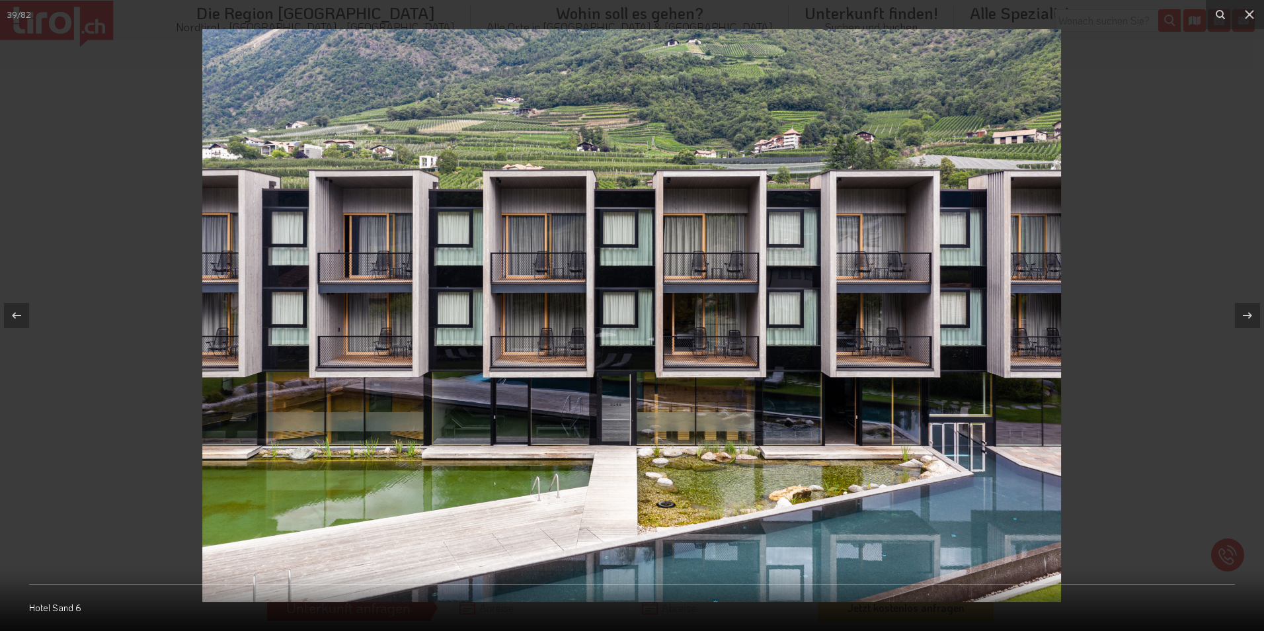
drag, startPoint x: 1251, startPoint y: 13, endPoint x: 1225, endPoint y: 38, distance: 36.0
click at [1251, 15] on icon at bounding box center [1249, 15] width 16 height 16
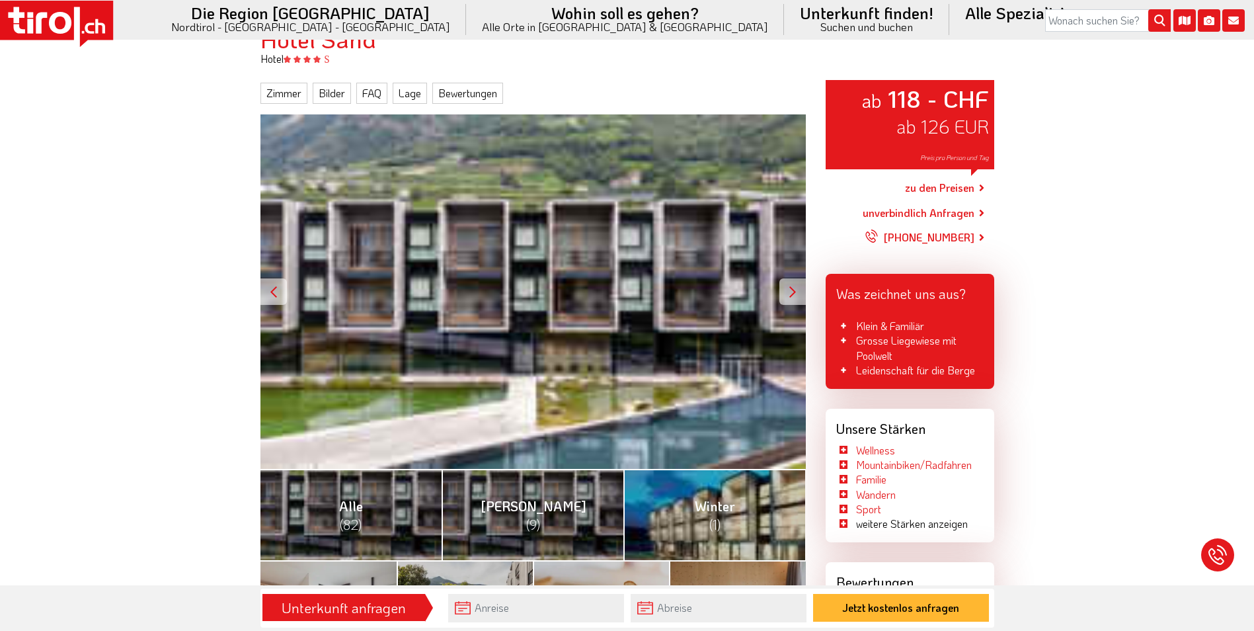
scroll to position [132, 0]
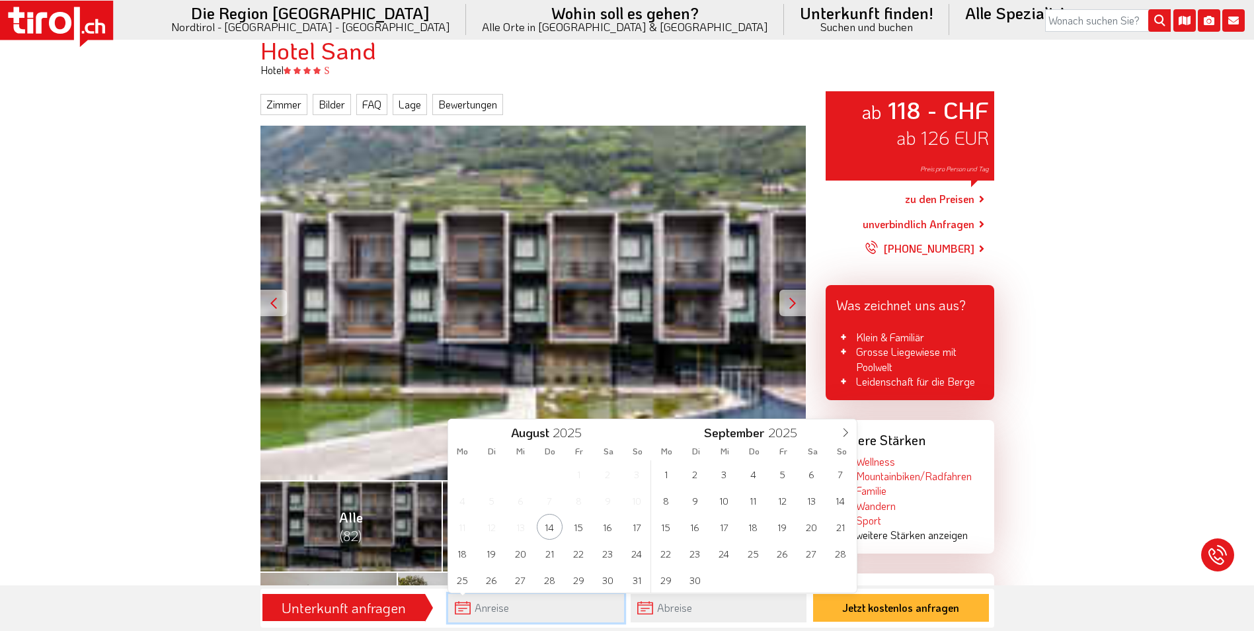
click at [488, 610] on input "text" at bounding box center [536, 608] width 176 height 28
click at [377, 377] on div "ab 118 - CHF ab 126 EUR Preis pro Person und Tag" at bounding box center [532, 303] width 545 height 354
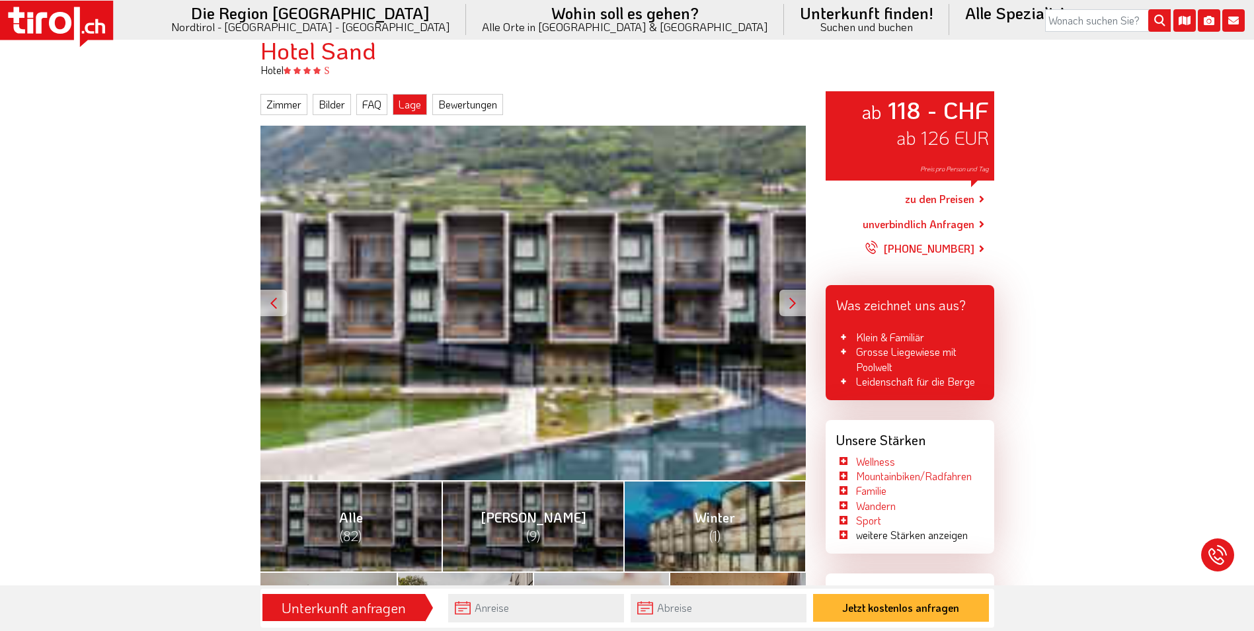
click at [404, 100] on link "Lage" at bounding box center [410, 104] width 34 height 21
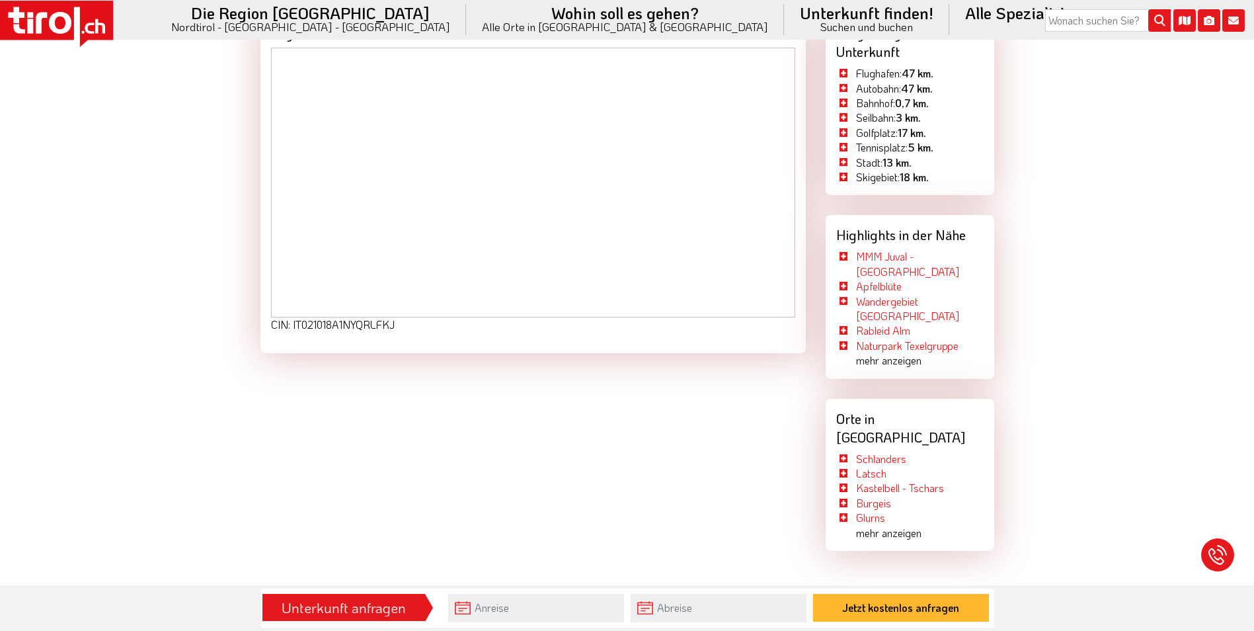
scroll to position [1878, 0]
